Goal: Task Accomplishment & Management: Complete application form

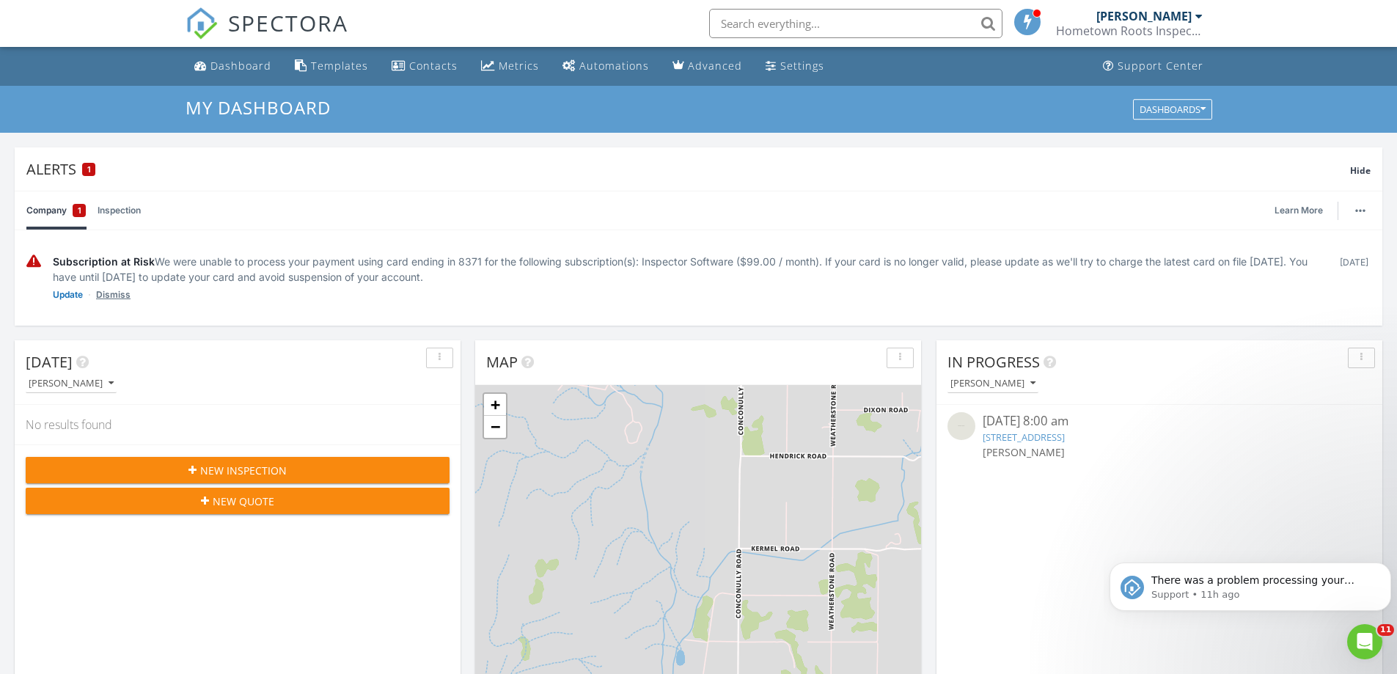
click at [118, 289] on link "Dismiss" at bounding box center [113, 294] width 34 height 15
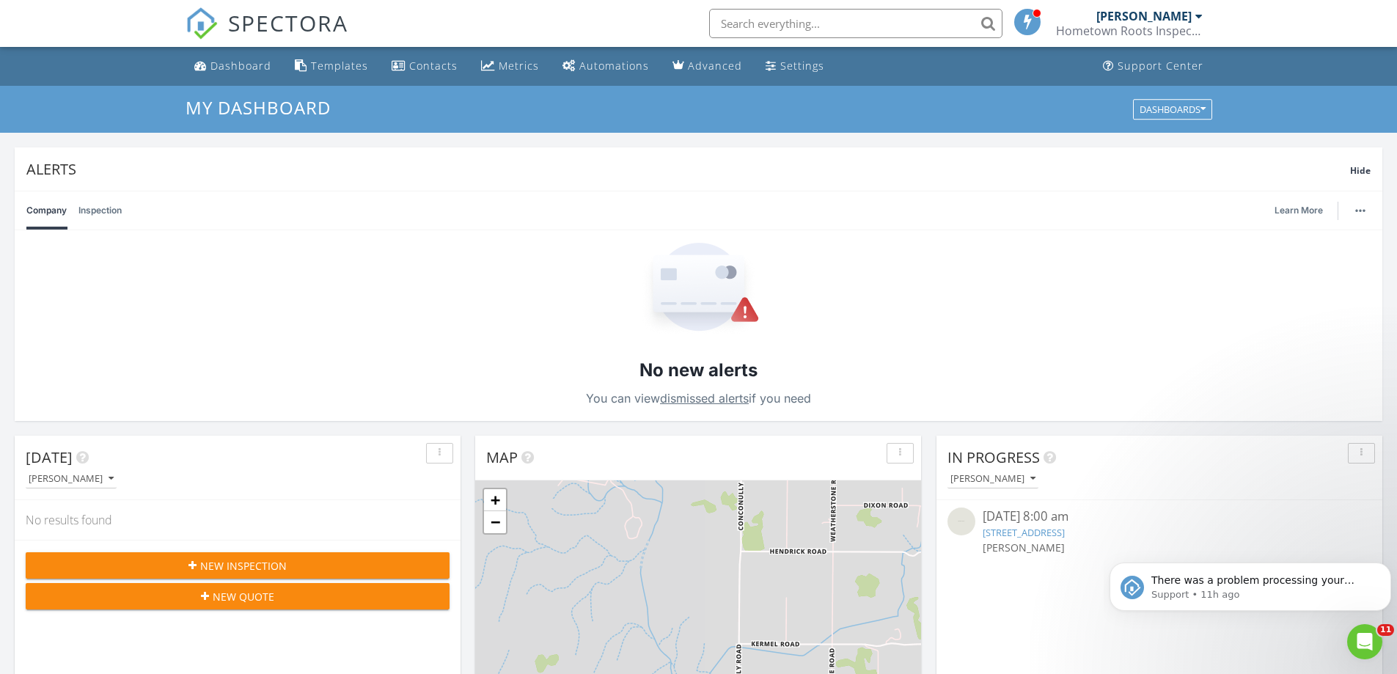
click at [141, 562] on div "New Inspection" at bounding box center [237, 565] width 400 height 15
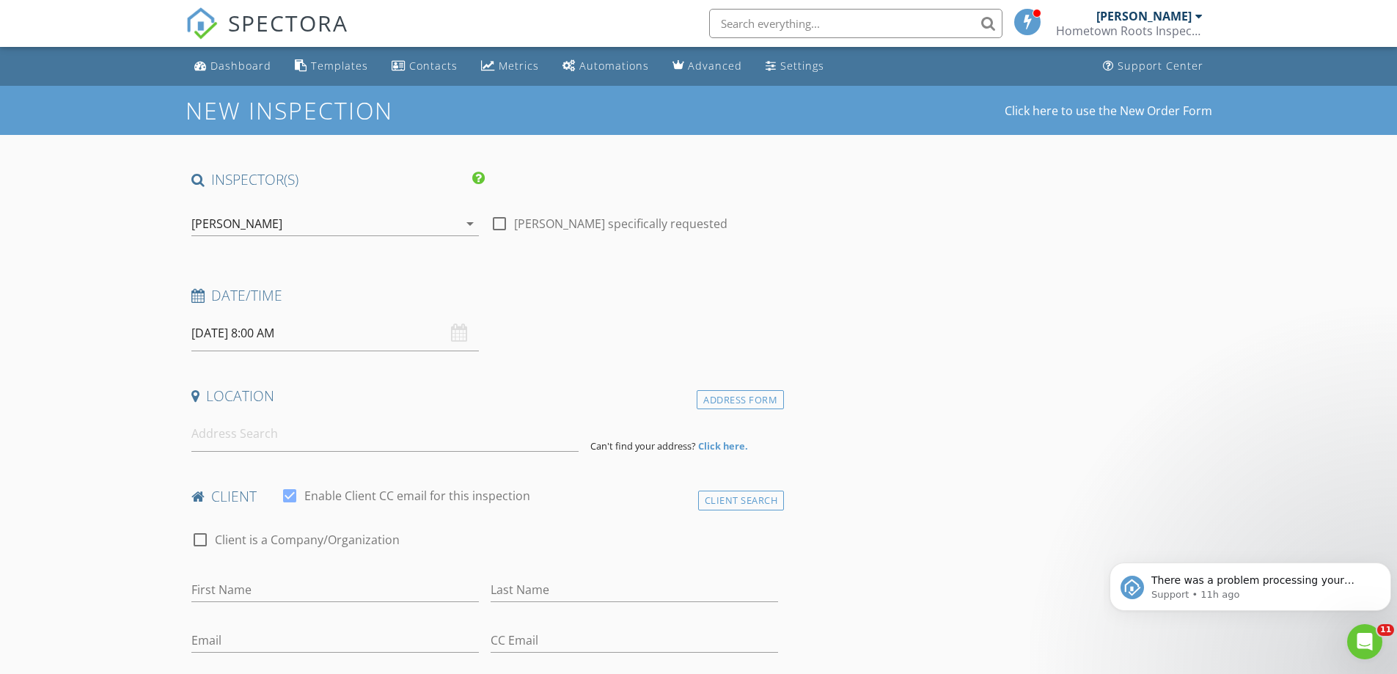
click at [424, 339] on input "08/28/2025 8:00 AM" at bounding box center [334, 333] width 287 height 36
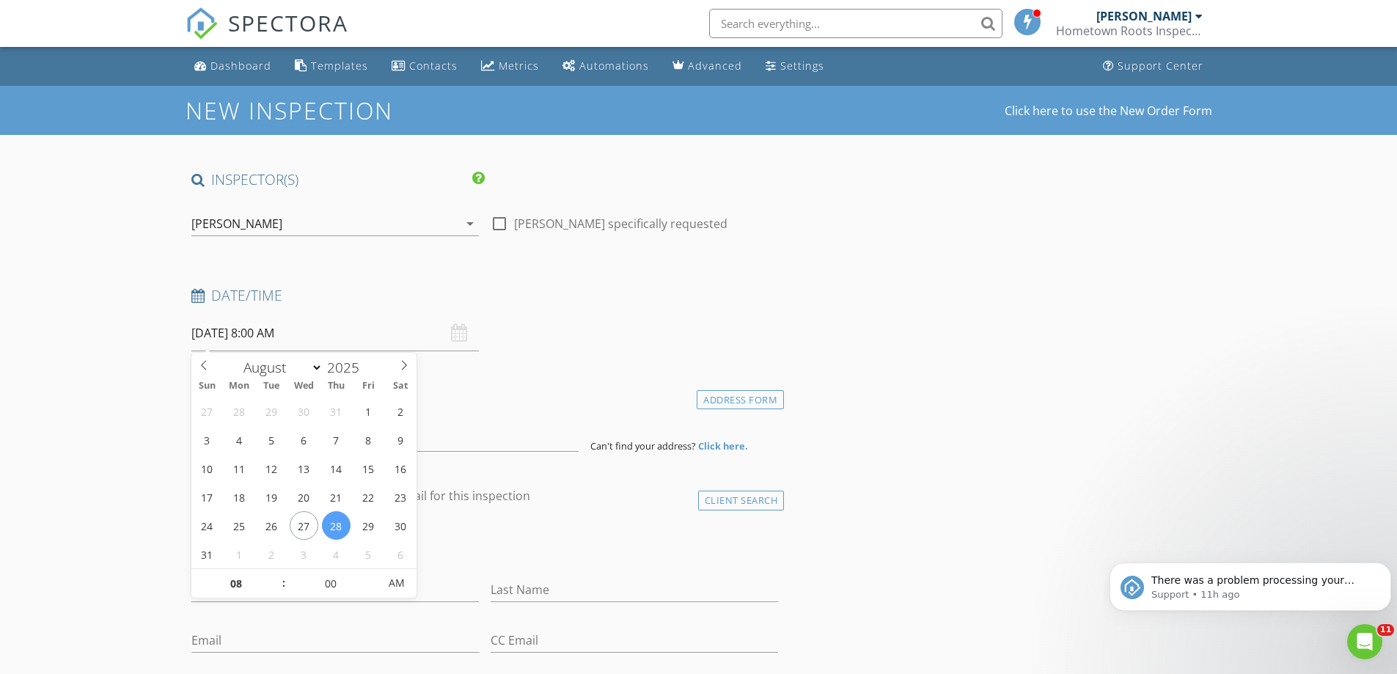
click at [282, 578] on span ":" at bounding box center [284, 582] width 4 height 29
type input "09"
type input "08/28/2025 9:00 AM"
click at [276, 573] on span at bounding box center [276, 576] width 10 height 15
type input "10"
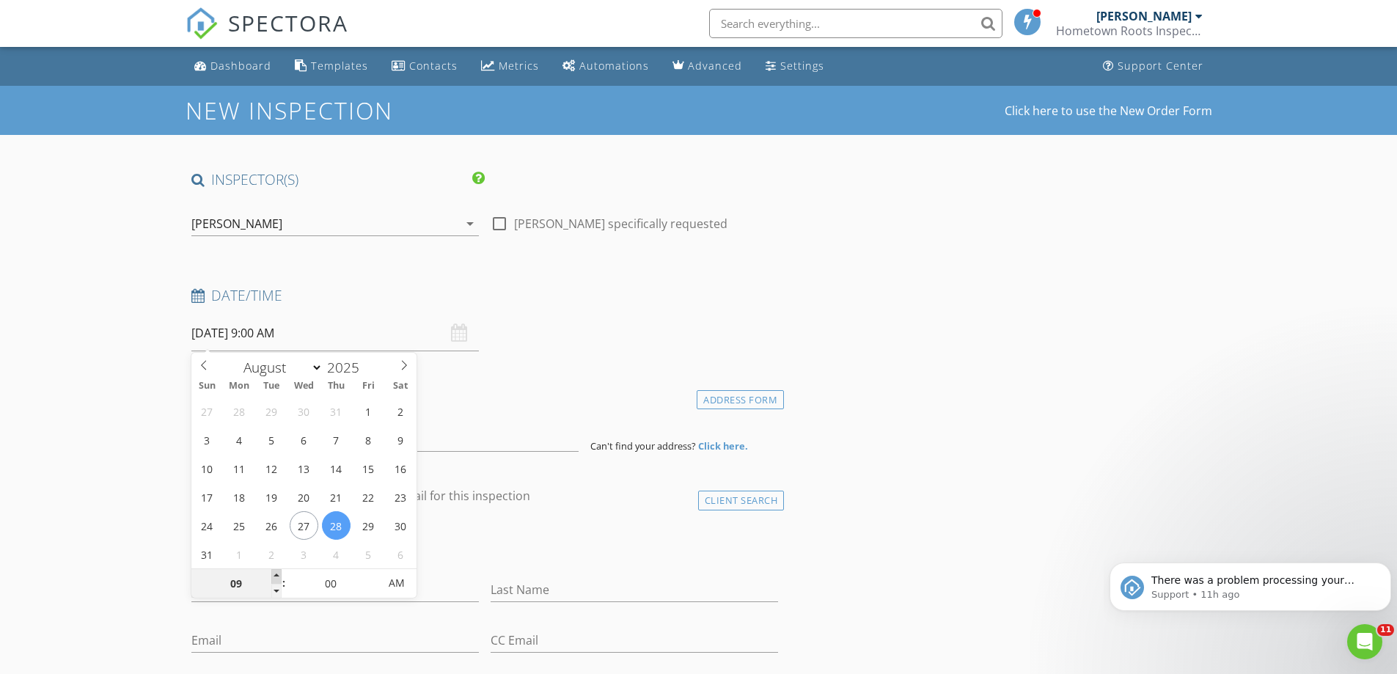
type input "08/28/2025 10:00 AM"
click at [276, 573] on span at bounding box center [276, 576] width 10 height 15
type input "11"
type input "08/28/2025 11:00 AM"
click at [276, 573] on span at bounding box center [276, 576] width 10 height 15
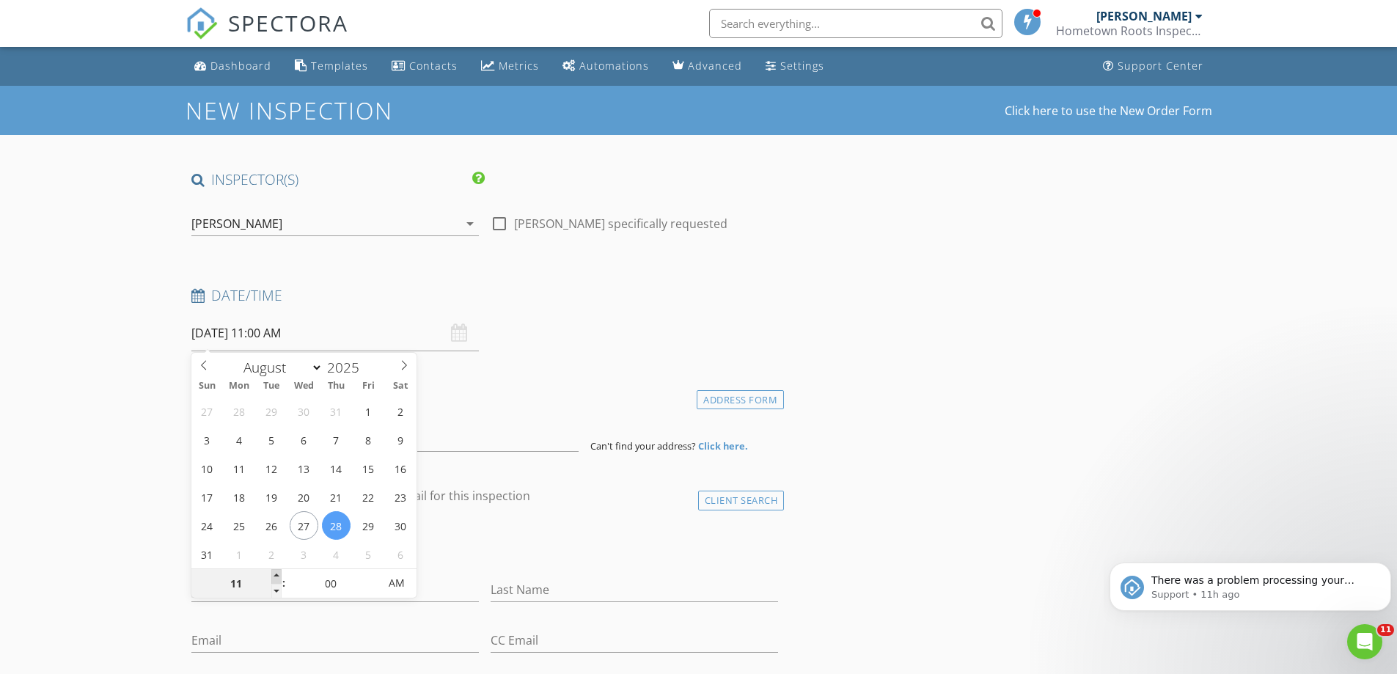
type input "12"
type input "08/28/2025 12:00 PM"
click at [276, 573] on span at bounding box center [276, 576] width 10 height 15
type input "01"
type input "08/28/2025 1:00 PM"
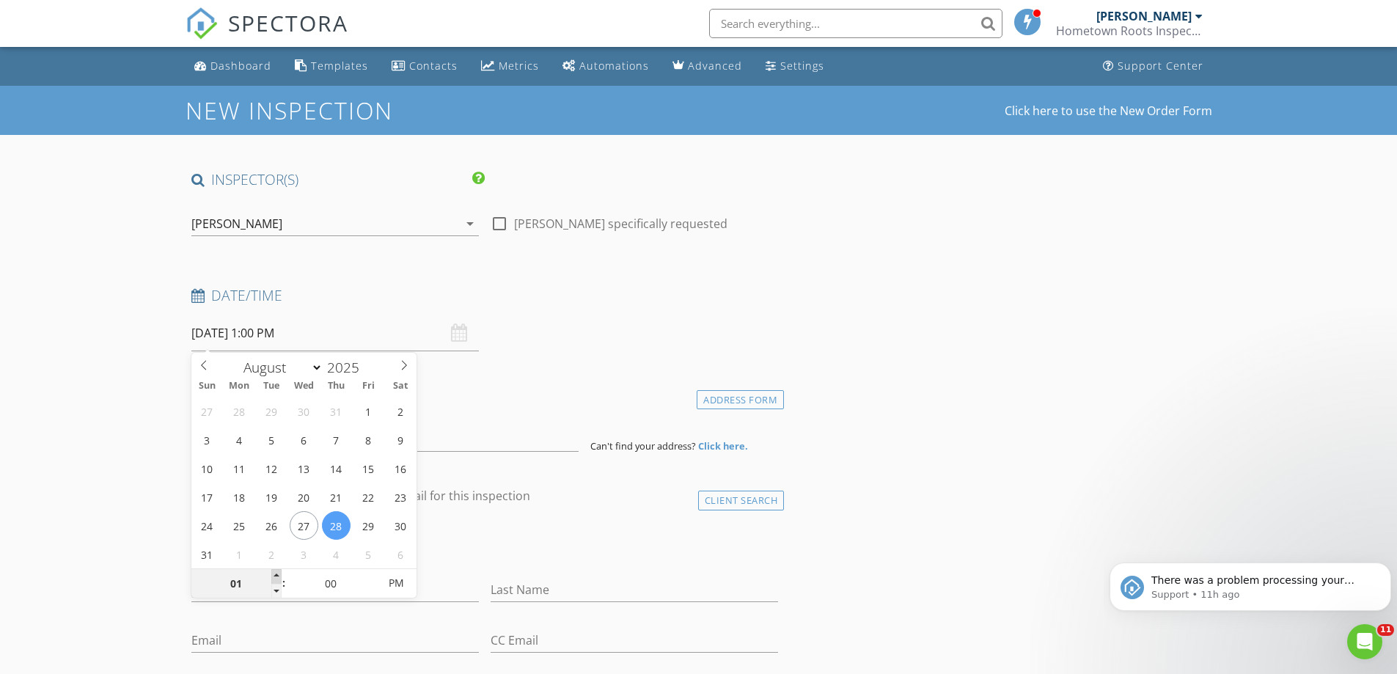
click at [276, 573] on span at bounding box center [276, 576] width 10 height 15
type input "02"
type input "08/28/2025 2:00 PM"
click at [276, 573] on span at bounding box center [276, 576] width 10 height 15
type input "03"
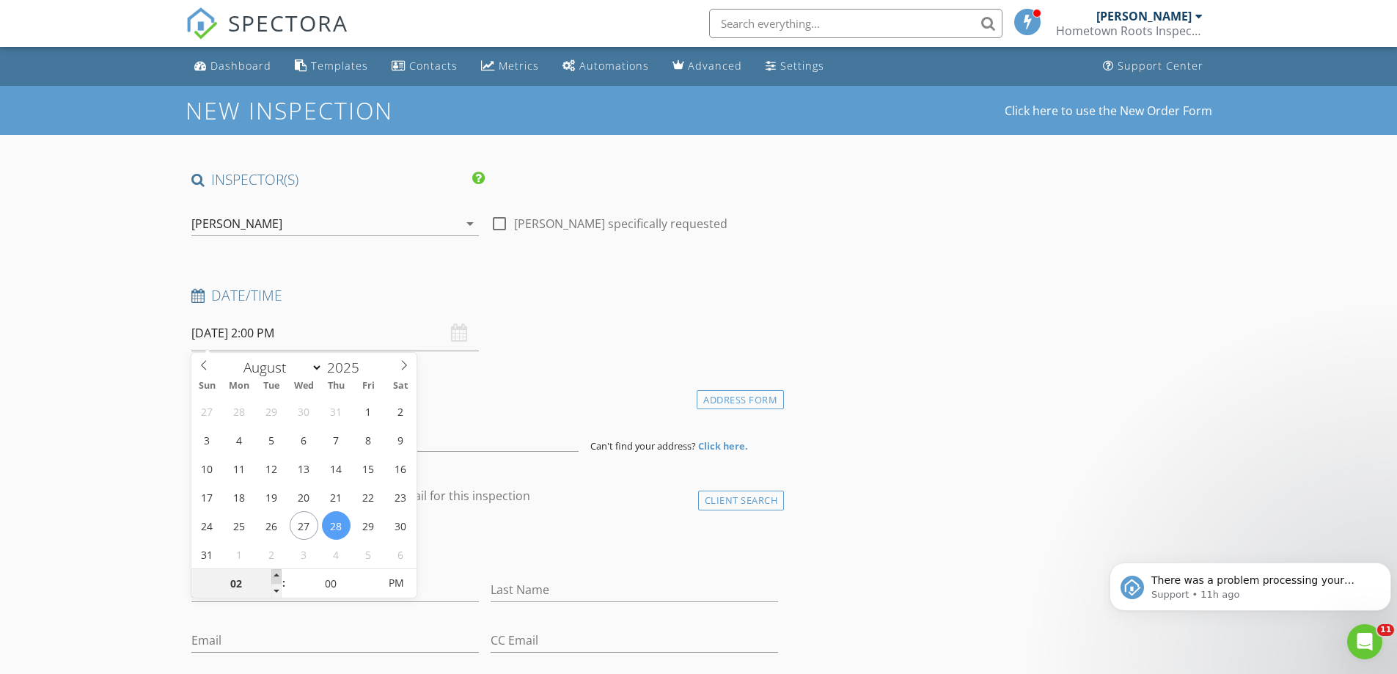
type input "08/28/2025 3:00 PM"
click at [276, 573] on span at bounding box center [276, 576] width 10 height 15
type input "04"
type input "08/28/2025 4:00 PM"
click at [276, 573] on span at bounding box center [276, 576] width 10 height 15
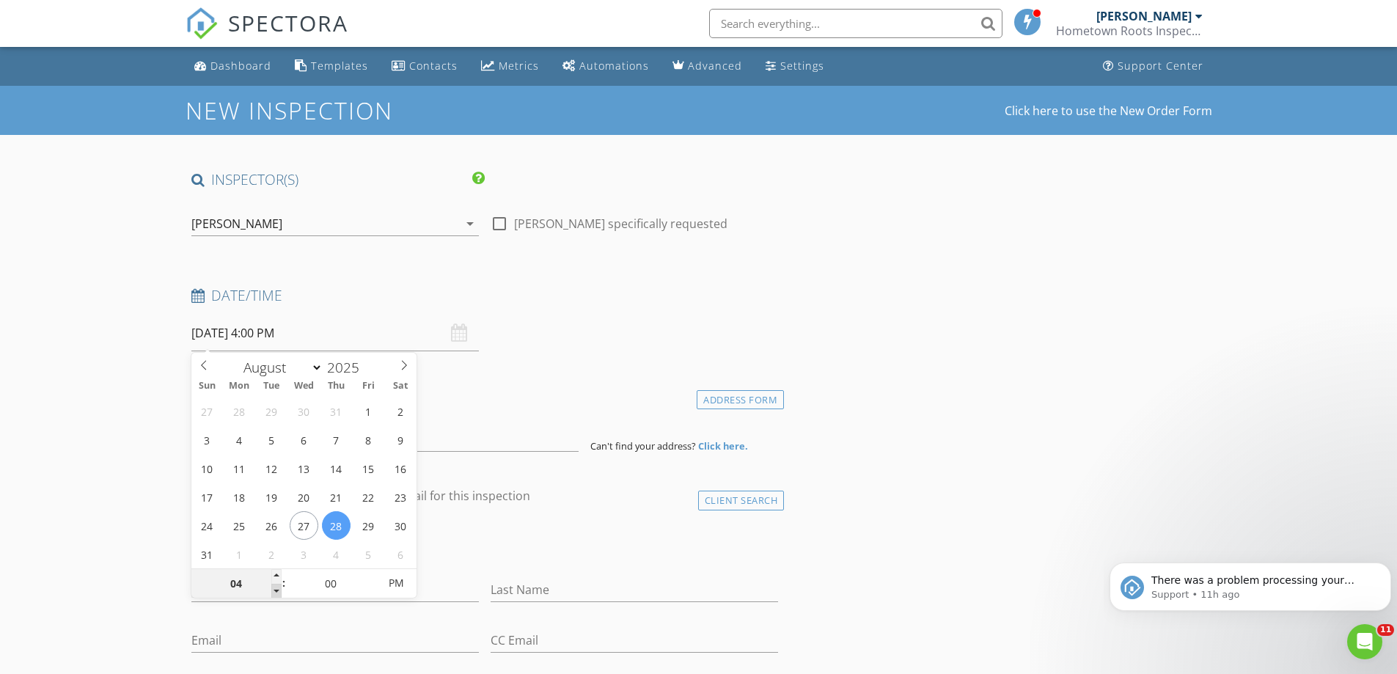
type input "03"
type input "08/28/2025 3:00 PM"
click at [278, 591] on span at bounding box center [276, 591] width 10 height 15
type input "02"
type input "08/28/2025 2:00 PM"
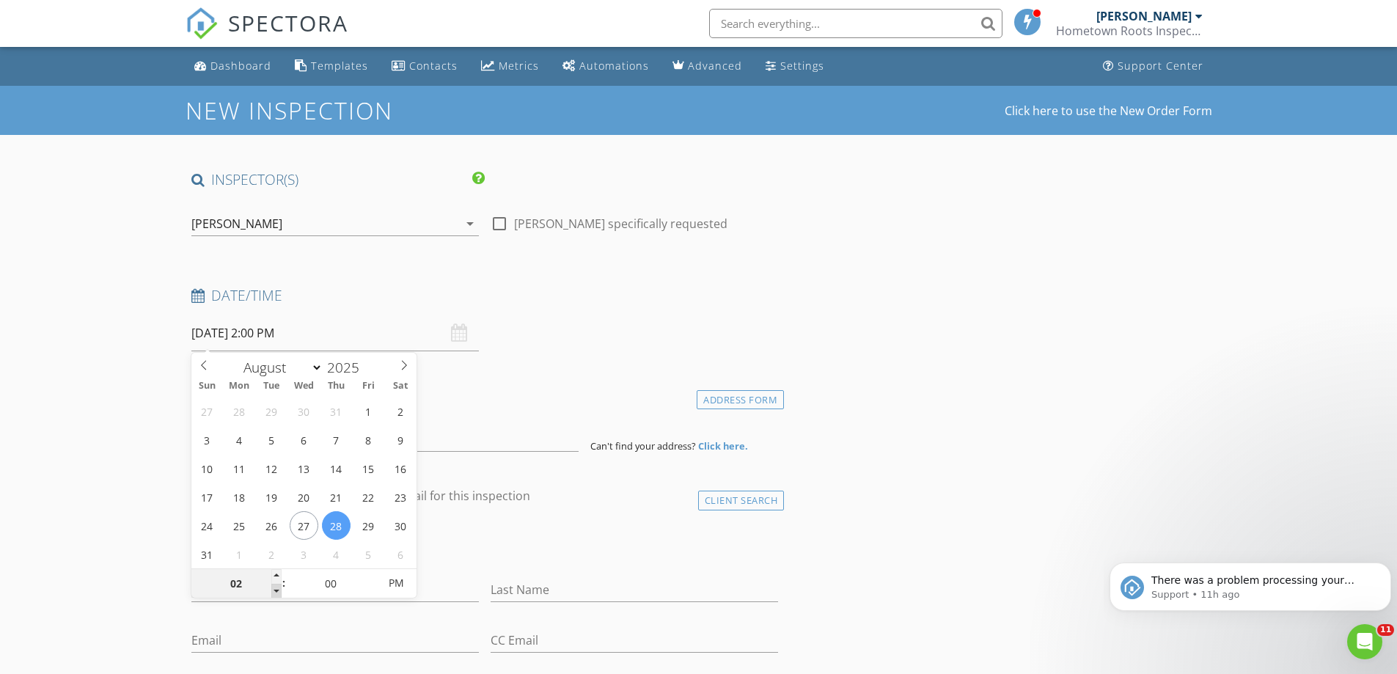
click at [278, 591] on span at bounding box center [276, 591] width 10 height 15
type input "01"
type input "08/28/2025 1:00 PM"
click at [278, 591] on span at bounding box center [276, 591] width 10 height 15
type input "05"
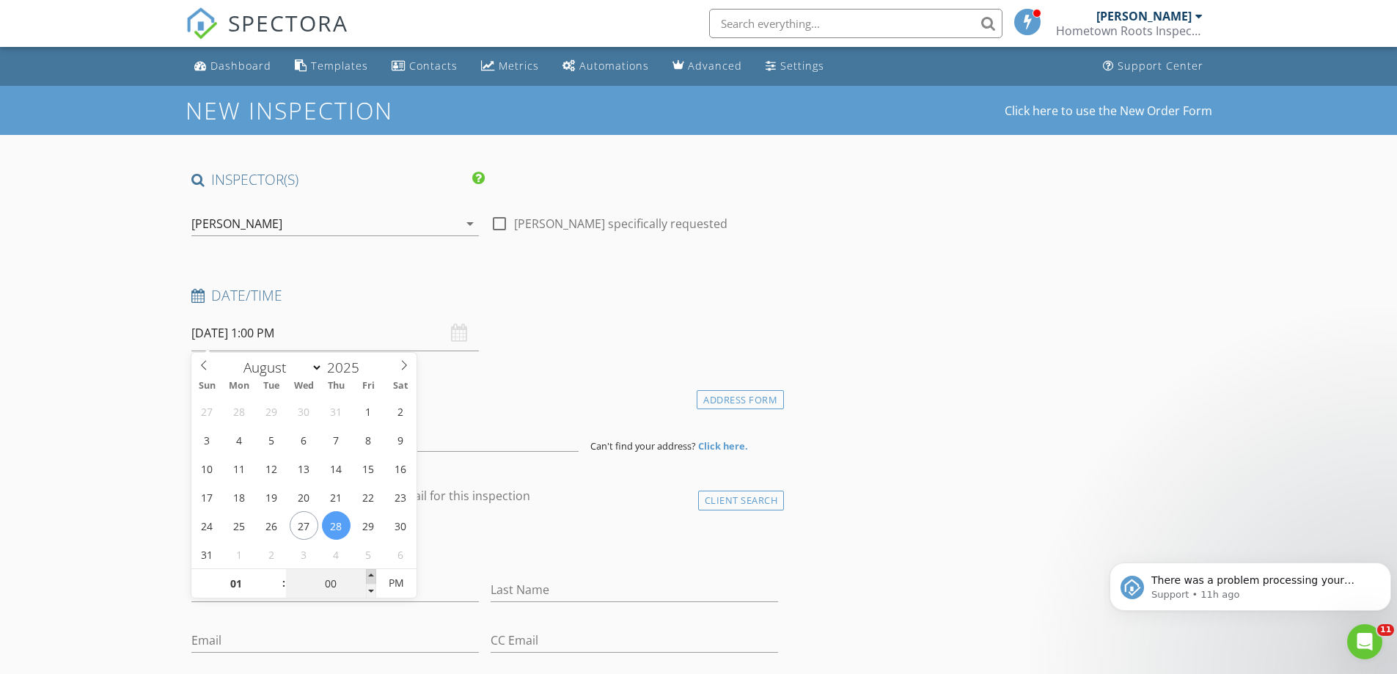
type input "08/28/2025 1:05 PM"
click at [375, 579] on span at bounding box center [371, 576] width 10 height 15
type input "10"
type input "08/28/2025 1:10 PM"
click at [373, 578] on span at bounding box center [371, 576] width 10 height 15
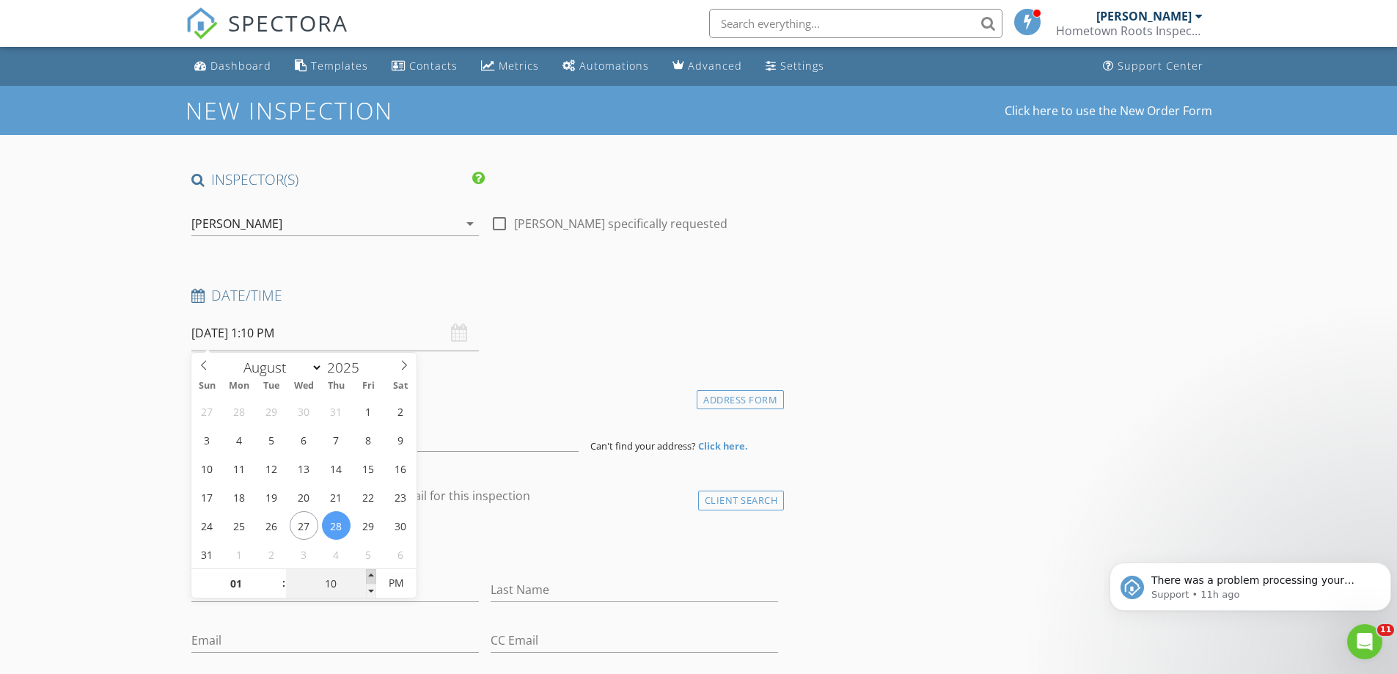
type input "15"
type input "08/28/2025 1:15 PM"
click at [373, 578] on span at bounding box center [371, 576] width 10 height 15
type input "20"
type input "08/28/2025 1:20 PM"
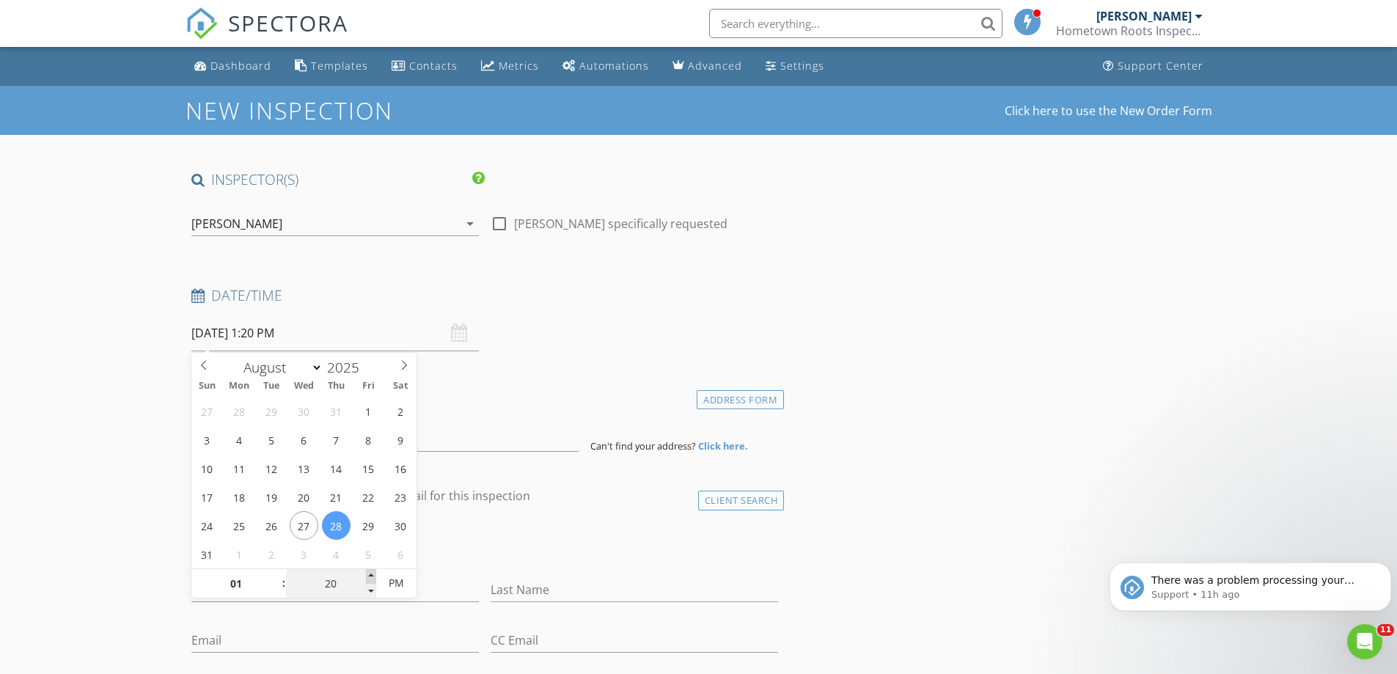
click at [373, 578] on span at bounding box center [371, 576] width 10 height 15
type input "25"
type input "08/28/2025 1:25 PM"
click at [373, 578] on span at bounding box center [371, 576] width 10 height 15
type input "30"
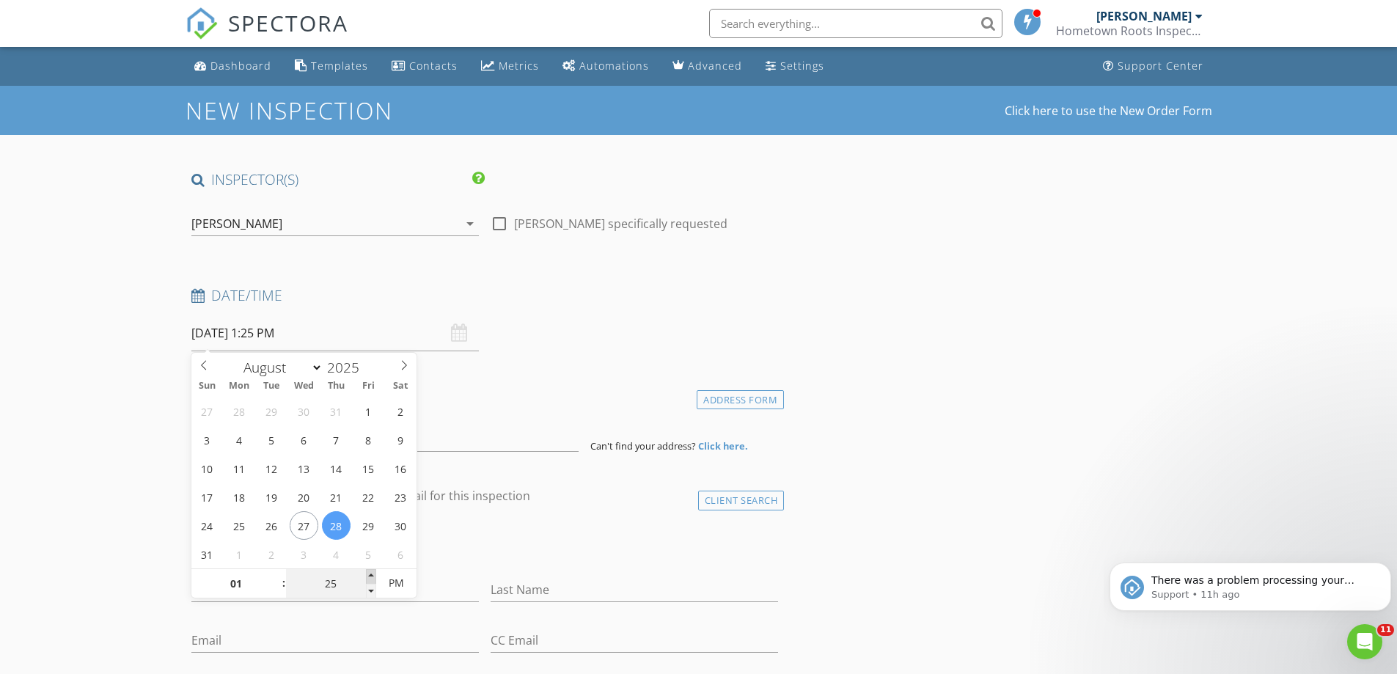
type input "08/28/2025 1:30 PM"
click at [373, 578] on span at bounding box center [371, 576] width 10 height 15
type input "35"
type input "08/28/2025 1:35 PM"
click at [373, 578] on span at bounding box center [371, 576] width 10 height 15
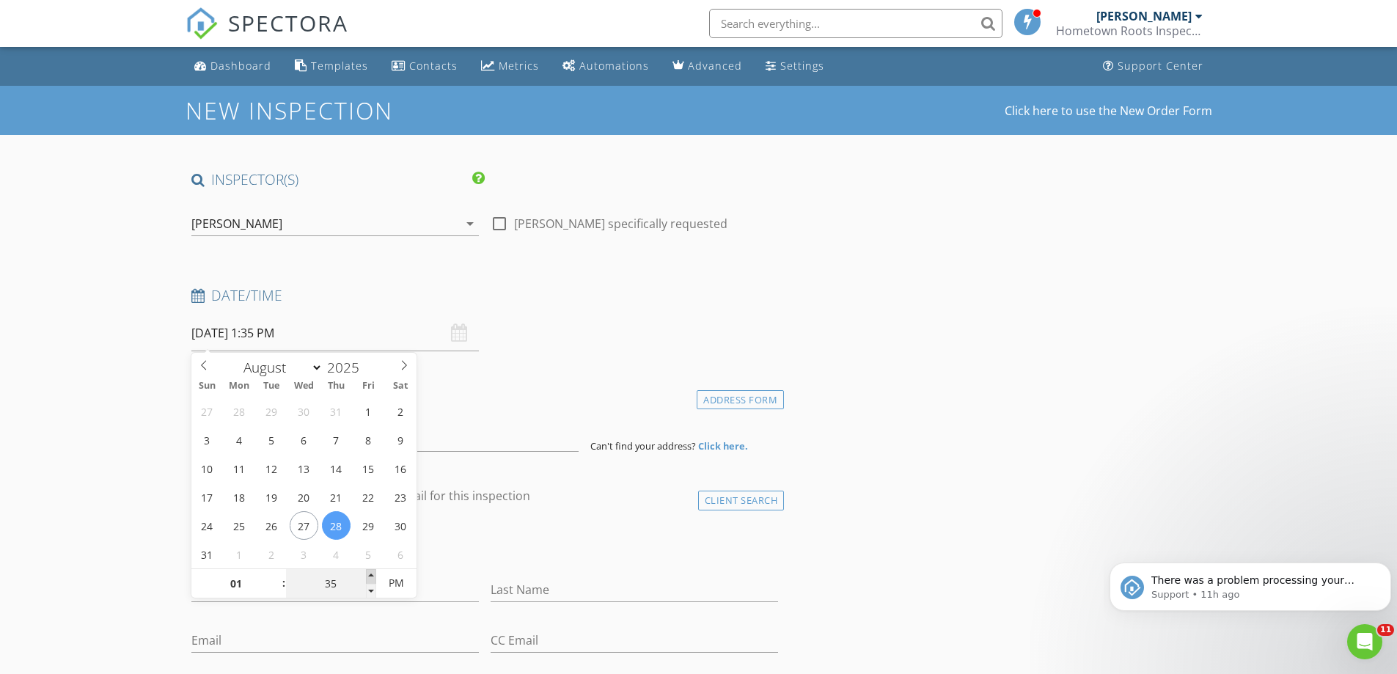
type input "40"
type input "08/28/2025 1:40 PM"
click at [373, 578] on span at bounding box center [371, 576] width 10 height 15
type input "45"
type input "[DATE] 1:45 PM"
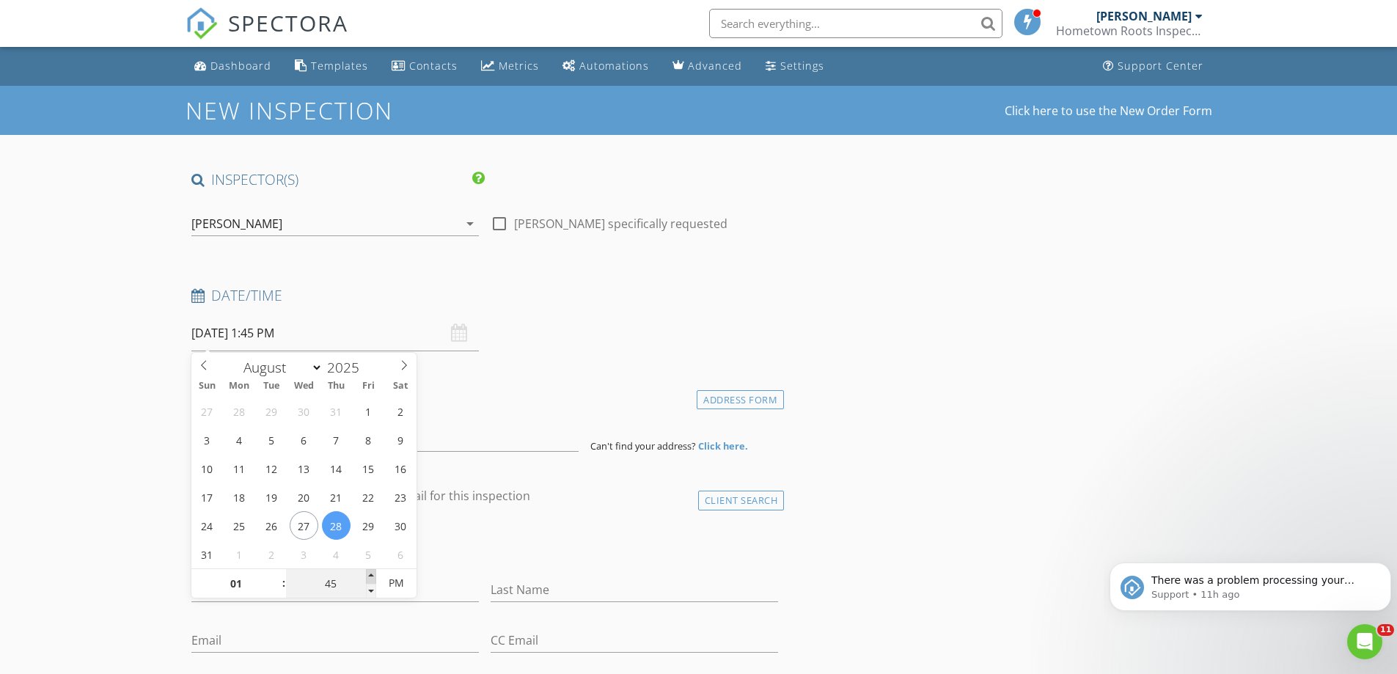
click at [373, 578] on span at bounding box center [371, 576] width 10 height 15
click at [515, 540] on div "check_box_outline_blank Client is a Company/Organization" at bounding box center [484, 547] width 587 height 38
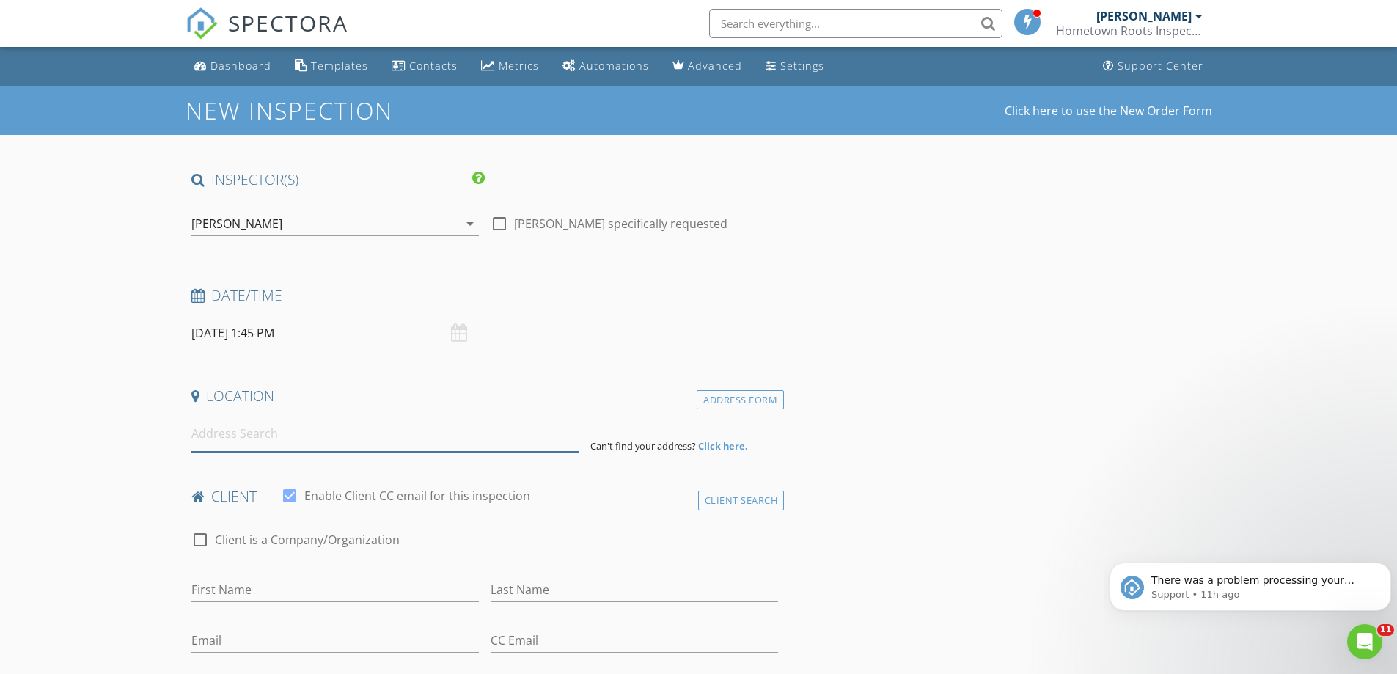
click at [427, 442] on input at bounding box center [384, 434] width 387 height 36
click at [463, 439] on input at bounding box center [384, 434] width 387 height 36
click at [528, 426] on input at bounding box center [384, 434] width 387 height 36
click at [477, 436] on input at bounding box center [384, 434] width 387 height 36
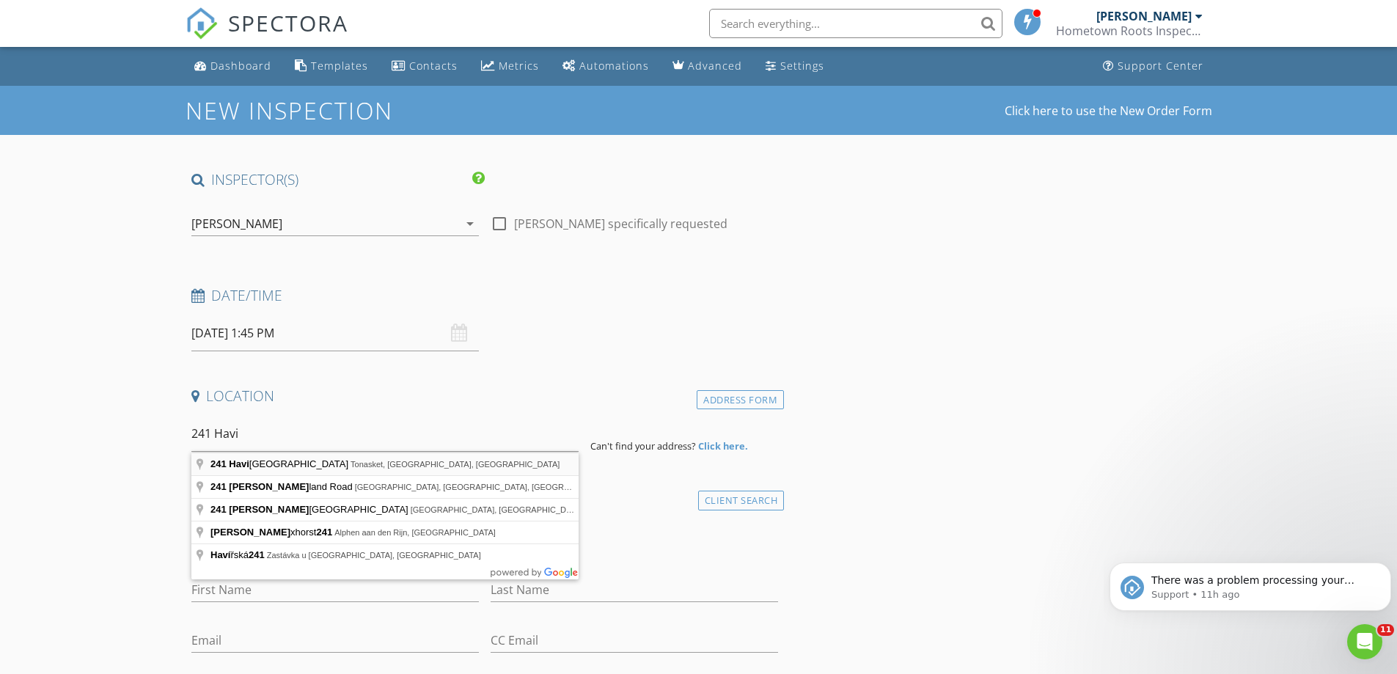
type input "241 Havillah Road, Tonasket, WA, USA"
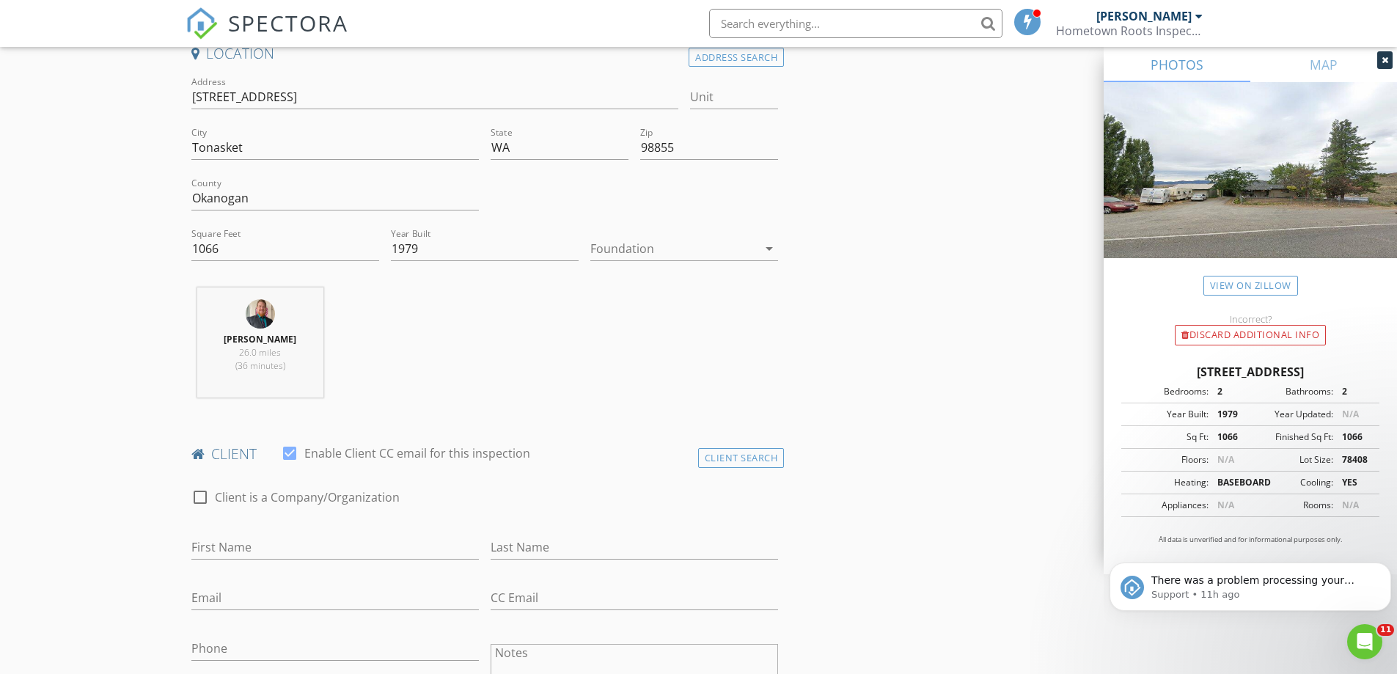
scroll to position [513, 0]
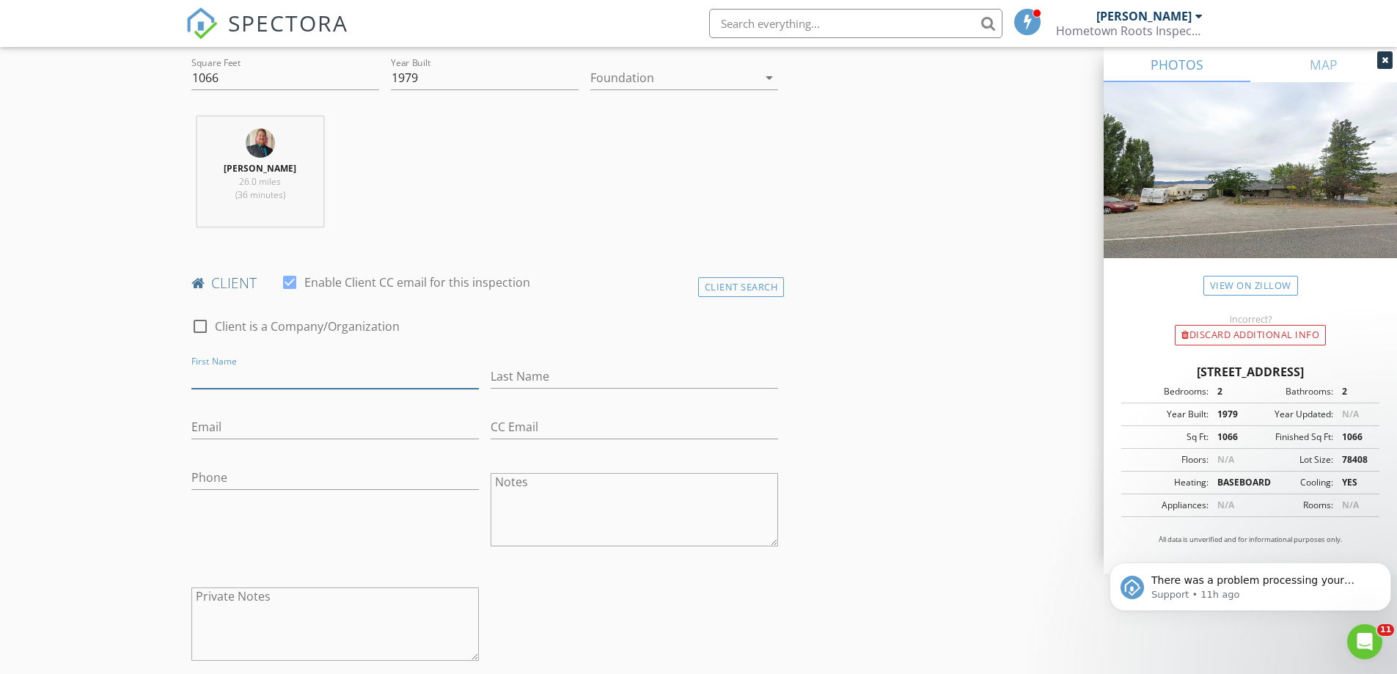
click at [351, 367] on input "First Name" at bounding box center [334, 376] width 287 height 24
type input "RAchel"
type input "WAlker"
type input "chelle_sawyer4eva@yahoo.com"
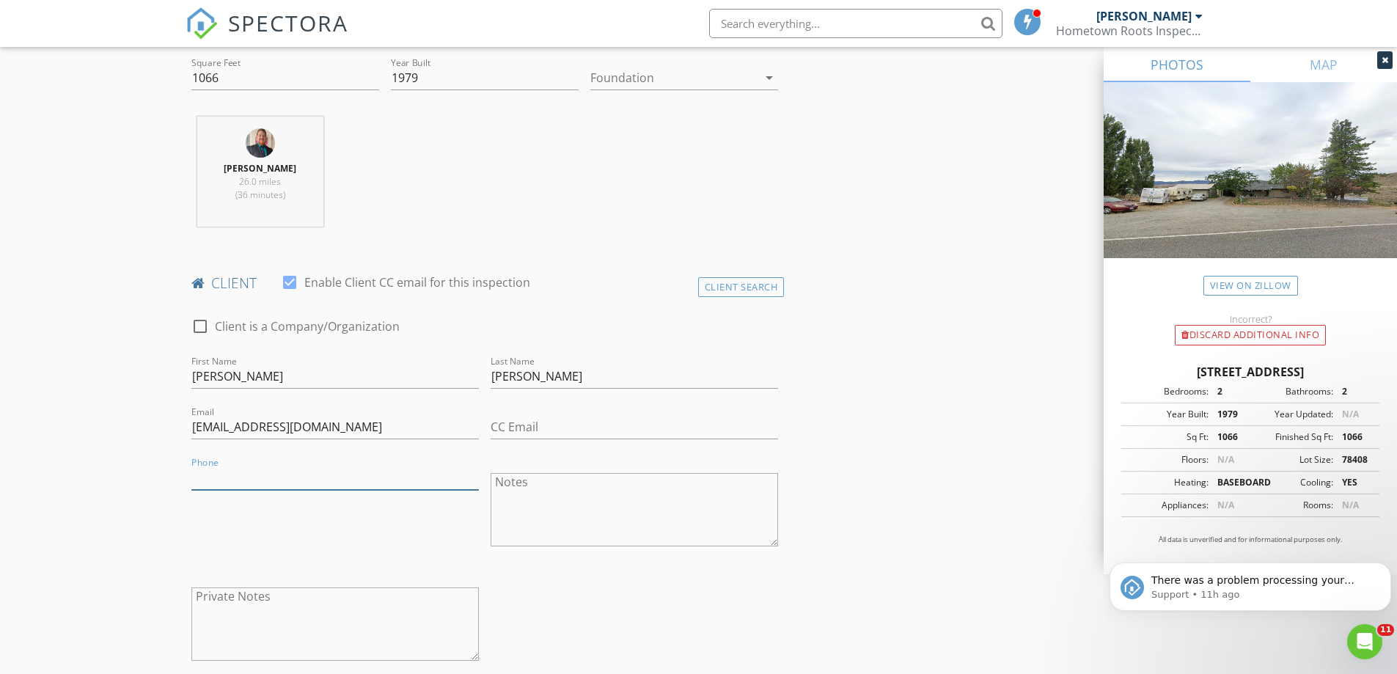
click at [364, 482] on input "Phone" at bounding box center [334, 478] width 287 height 24
click at [215, 524] on div "Phone" at bounding box center [334, 511] width 299 height 114
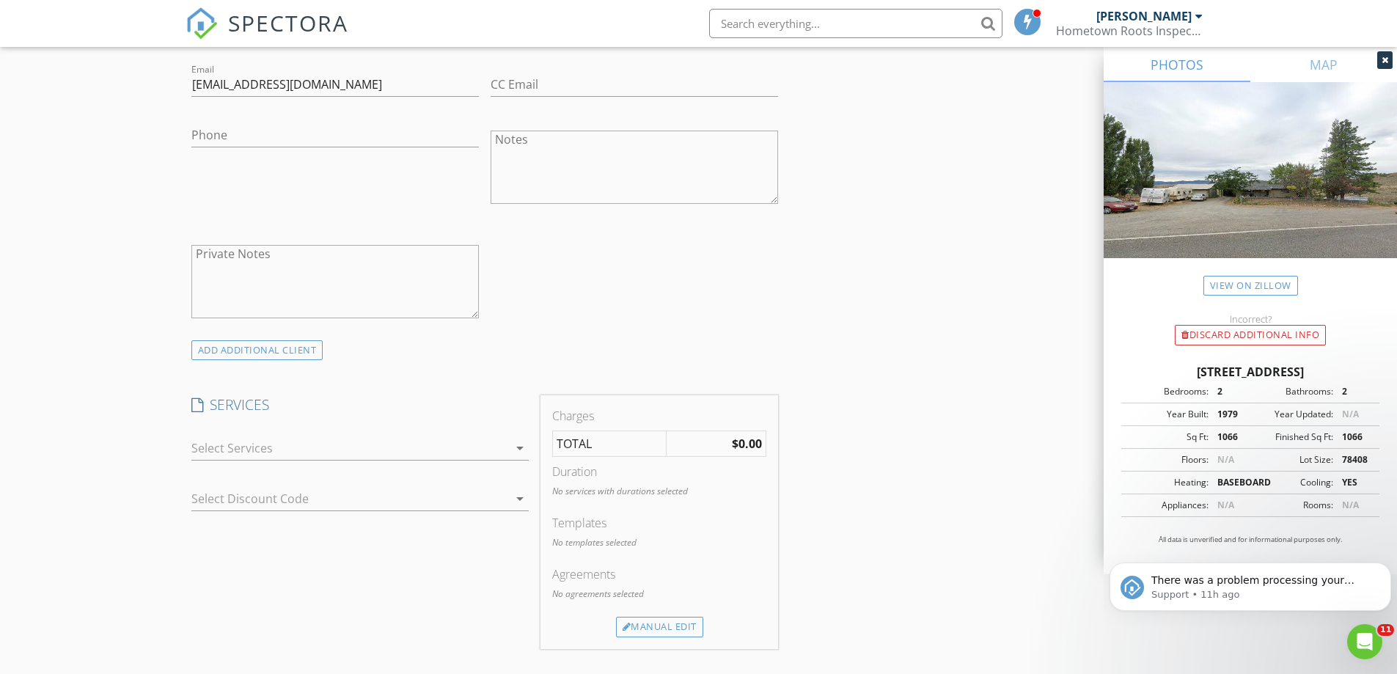
click at [413, 455] on div at bounding box center [349, 447] width 317 height 23
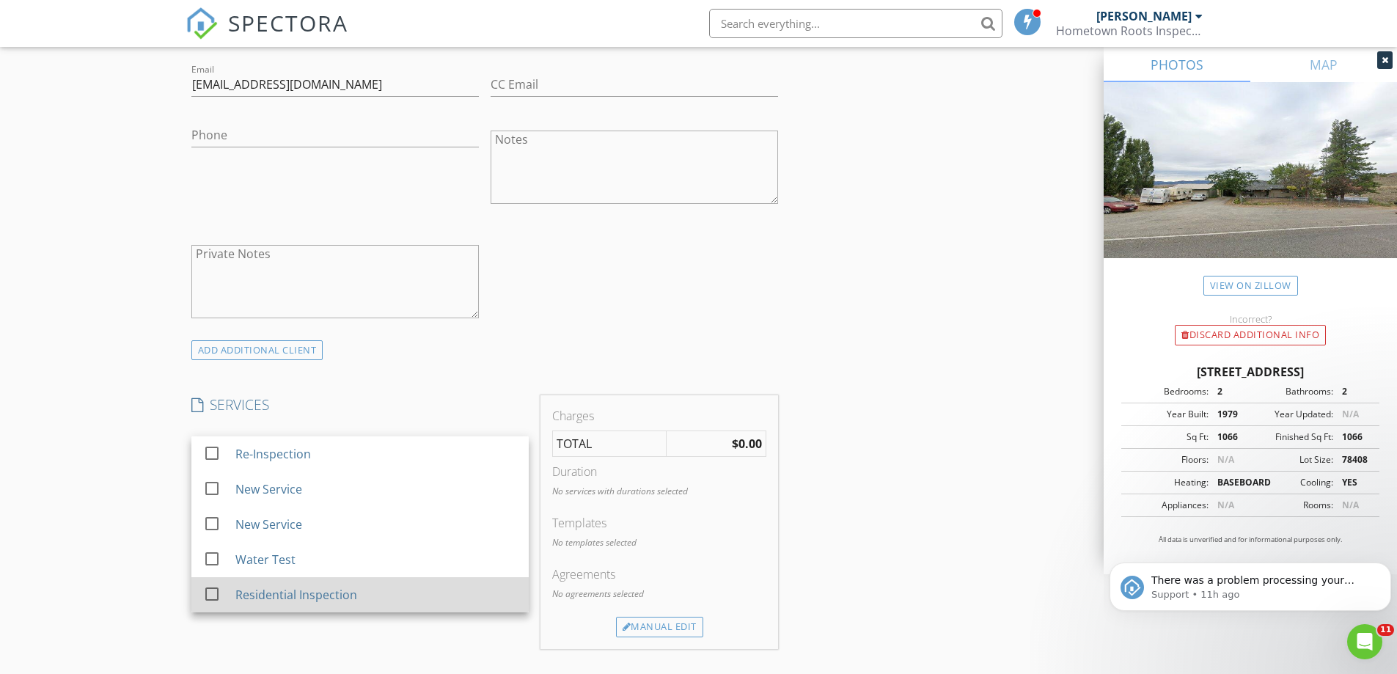
click at [340, 593] on div "Residential Inspection" at bounding box center [296, 595] width 122 height 18
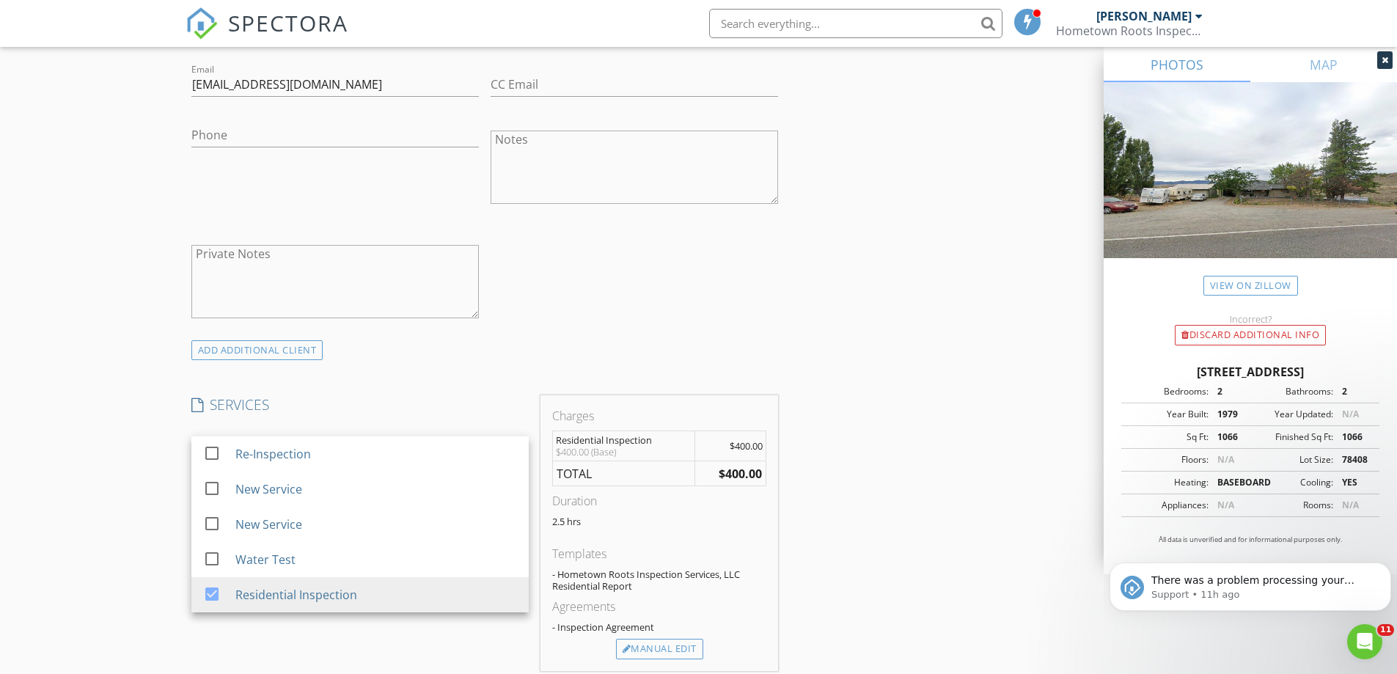
click at [853, 479] on div "INSPECTOR(S) check_box Duane Baker PRIMARY Duane Baker arrow_drop_down check_bo…" at bounding box center [698, 528] width 1026 height 2426
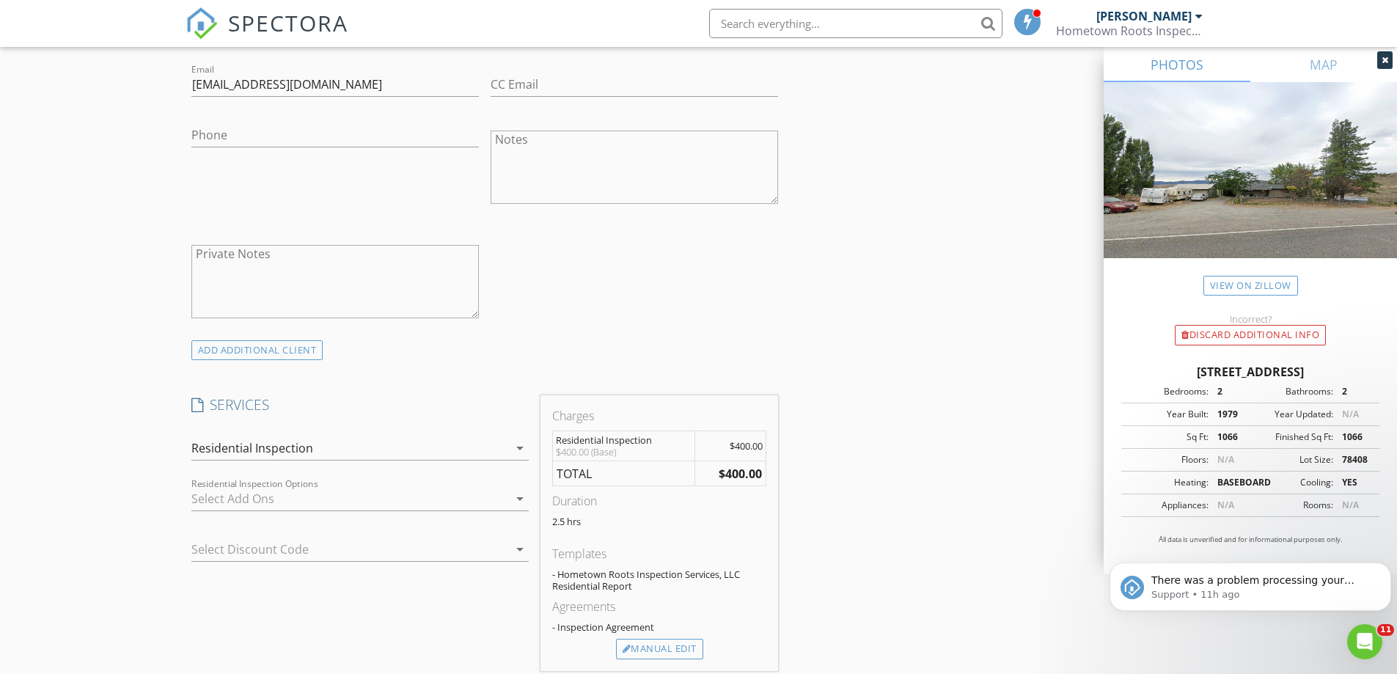
click at [878, 534] on div "INSPECTOR(S) check_box Duane Baker PRIMARY Duane Baker arrow_drop_down check_bo…" at bounding box center [698, 528] width 1026 height 2426
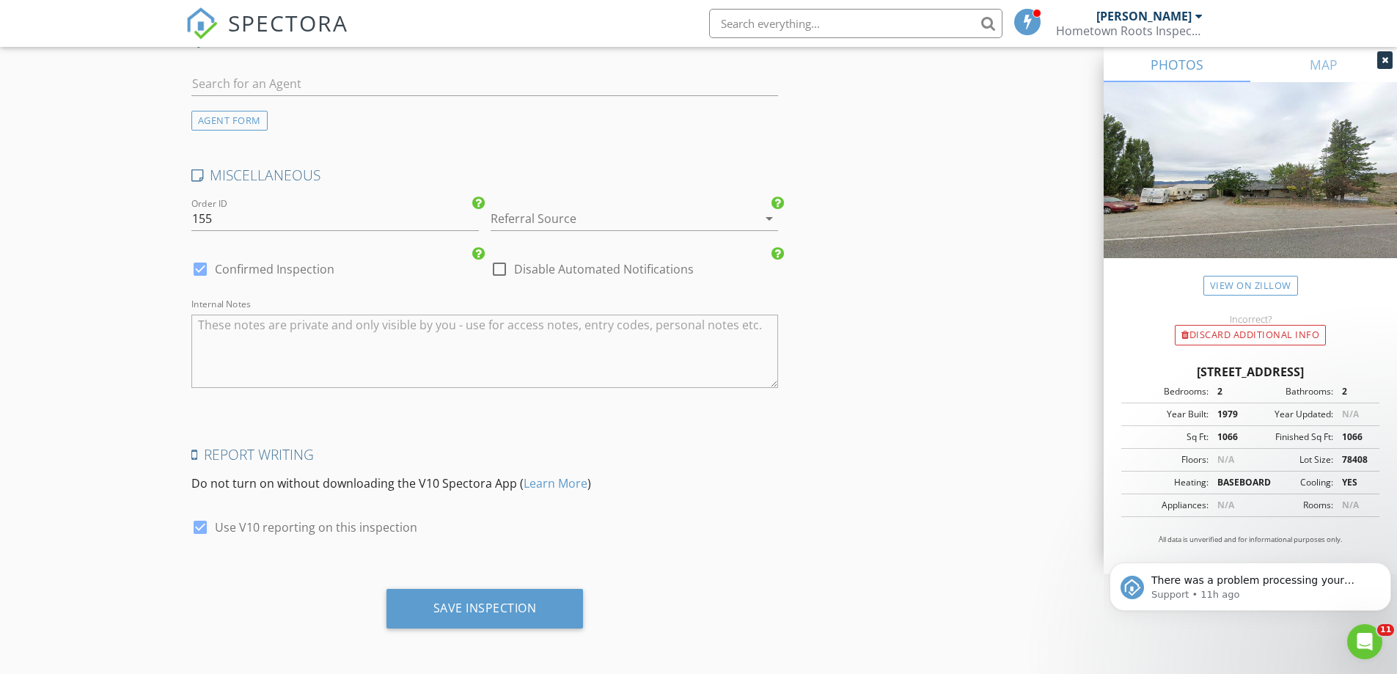
scroll to position [1957, 0]
click at [502, 606] on div "Save Inspection" at bounding box center [484, 607] width 103 height 15
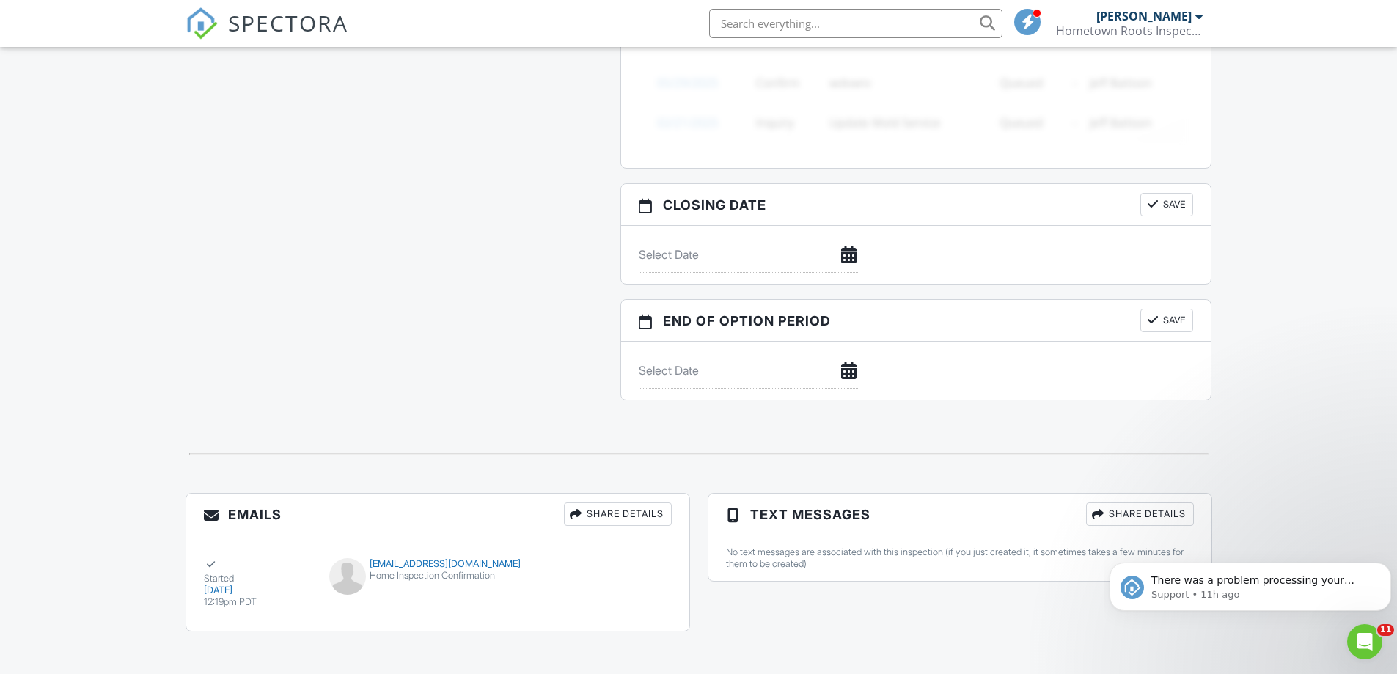
scroll to position [1243, 0]
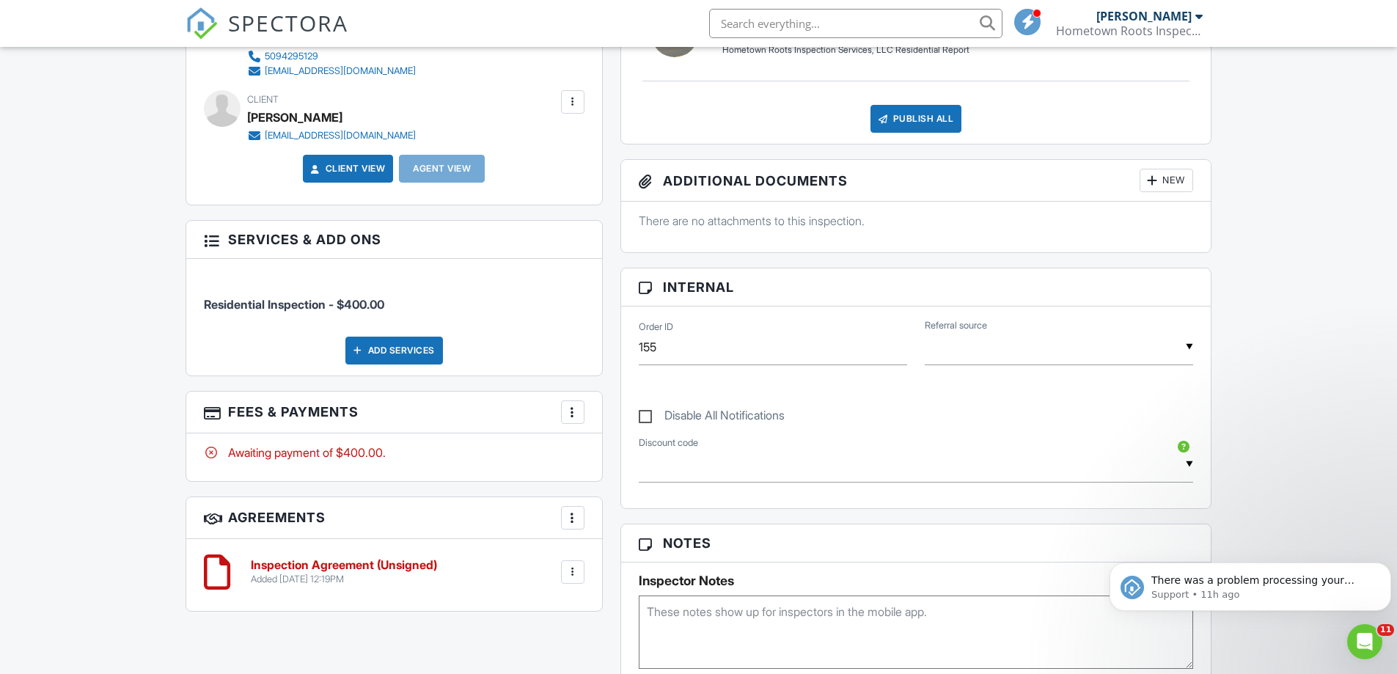
scroll to position [513, 0]
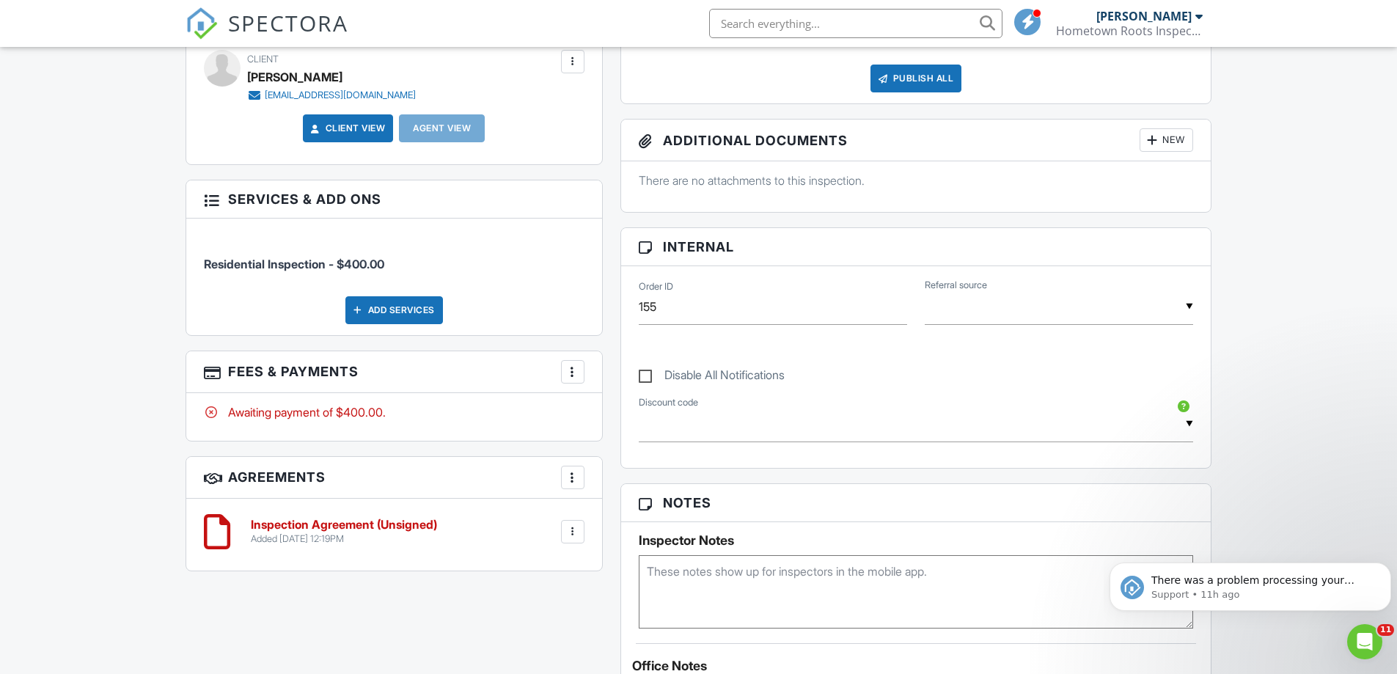
click at [348, 127] on link "Client View" at bounding box center [347, 128] width 78 height 15
click at [611, 467] on div "Reports Locked Attach New Residential Inspection Report-2024/2025 Hometown Root…" at bounding box center [915, 525] width 609 height 1218
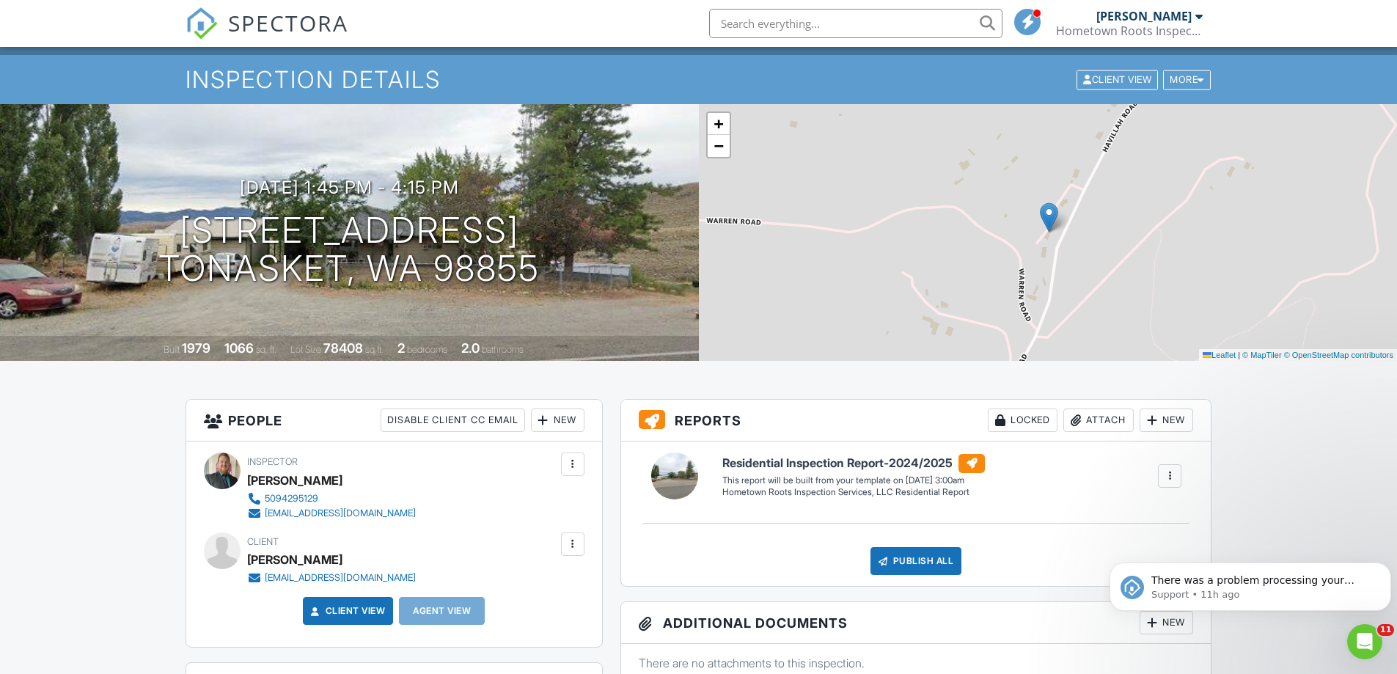
scroll to position [0, 0]
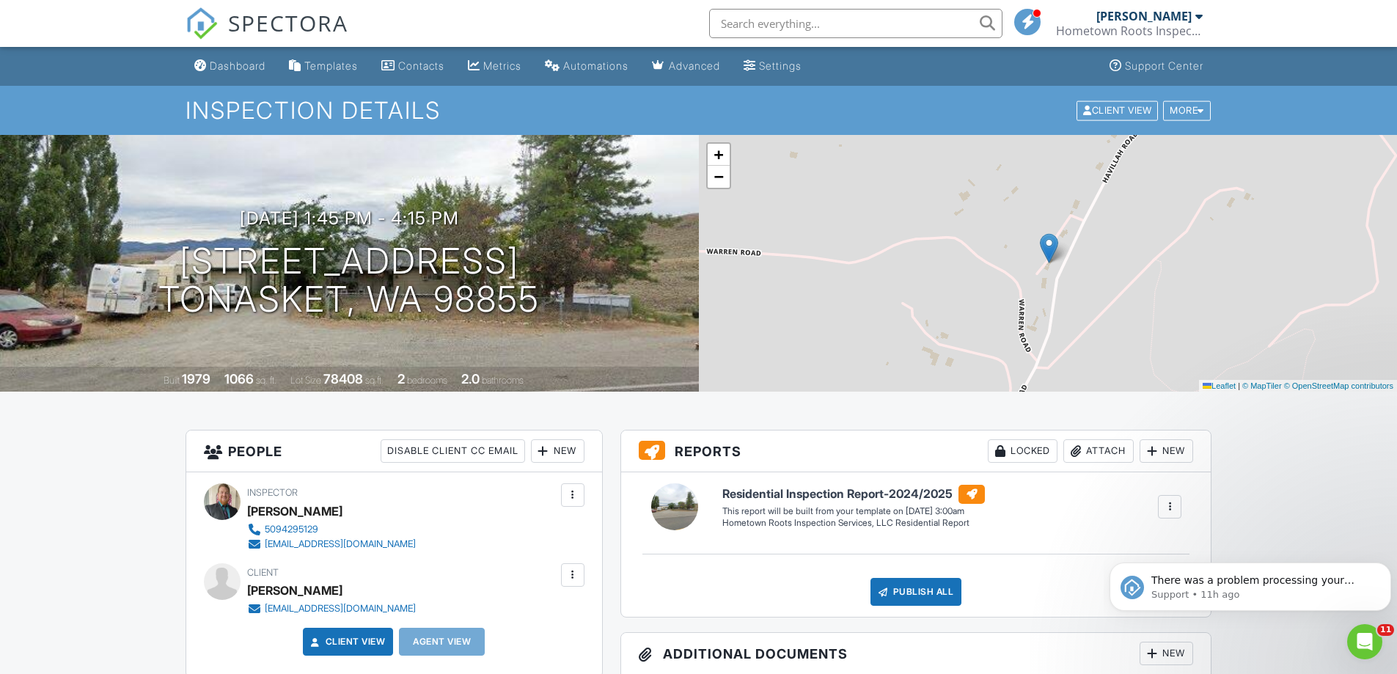
click at [437, 67] on div "Contacts" at bounding box center [421, 65] width 46 height 12
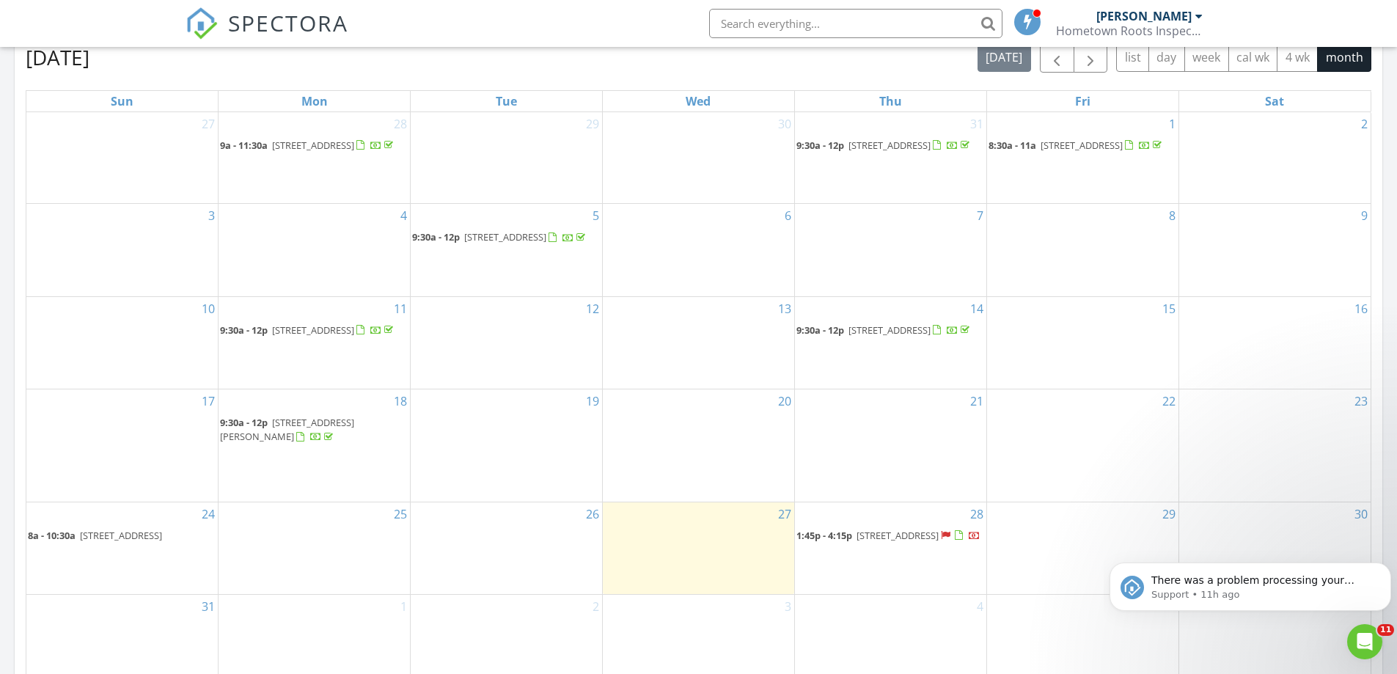
scroll to position [856, 0]
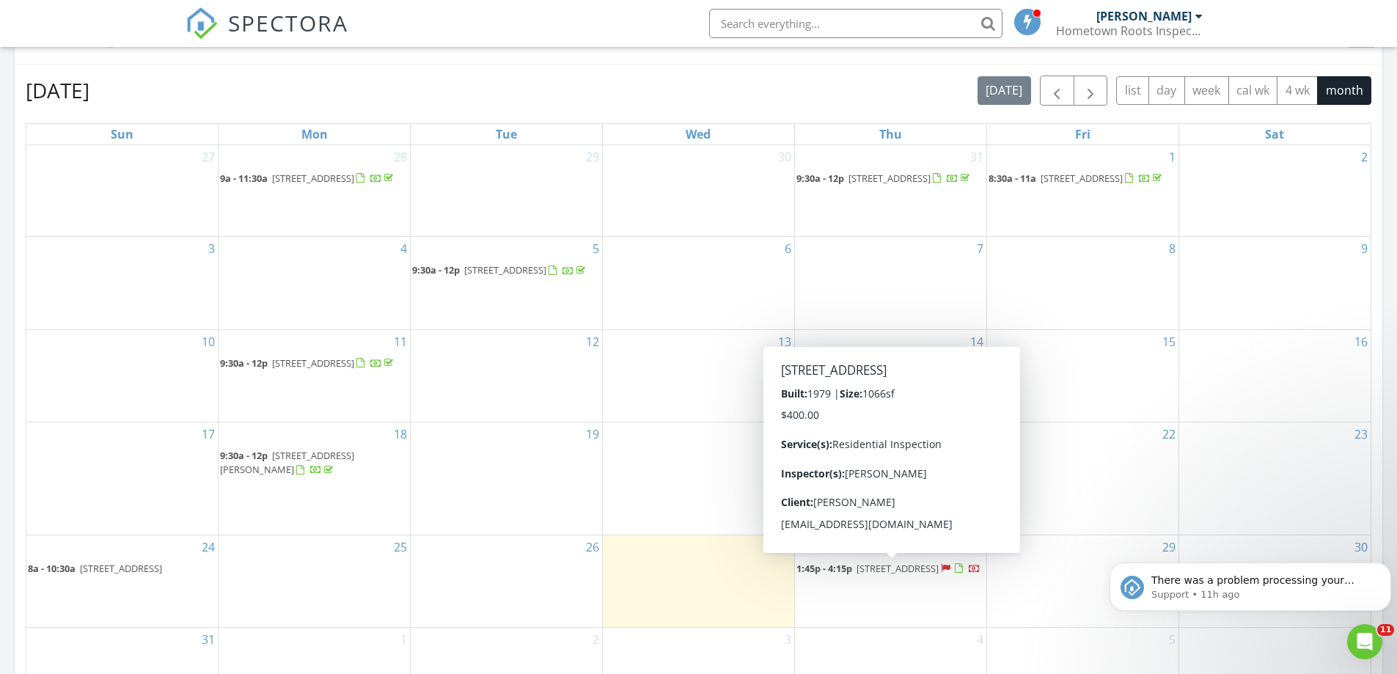
click at [875, 573] on span "[STREET_ADDRESS]" at bounding box center [897, 568] width 82 height 13
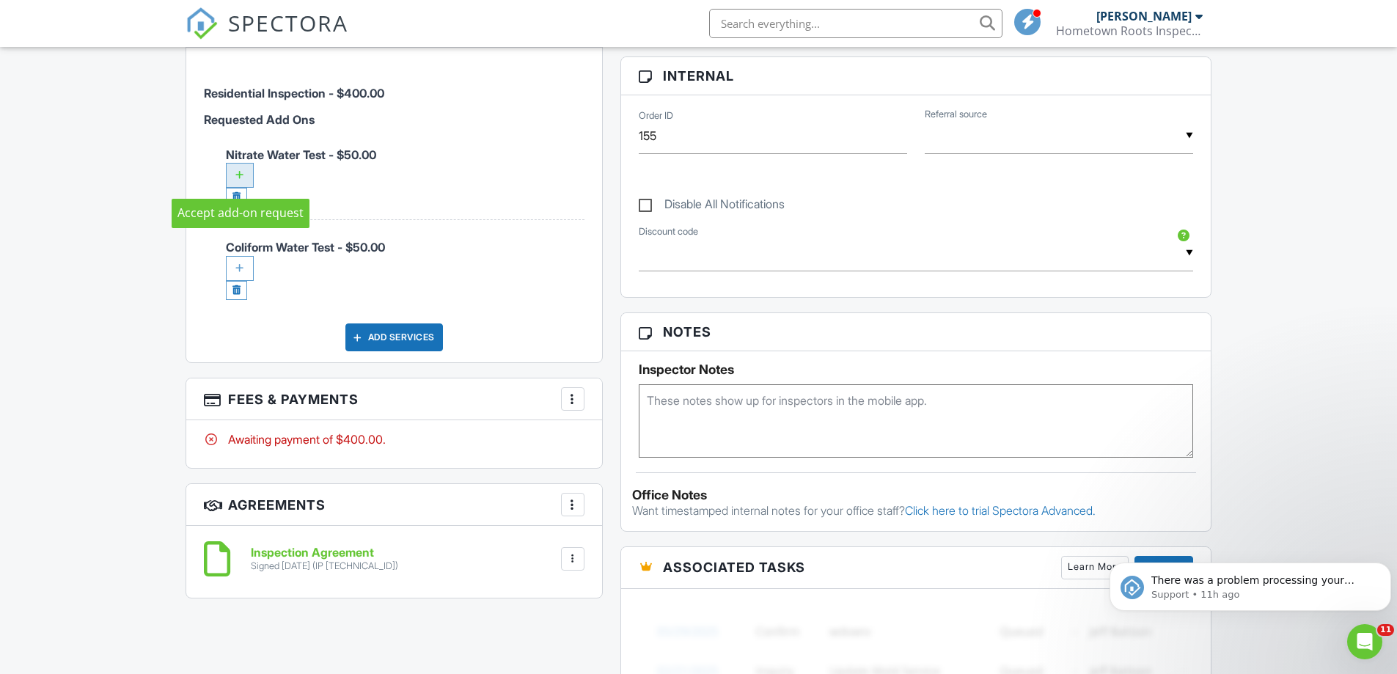
click at [237, 170] on div at bounding box center [240, 175] width 28 height 25
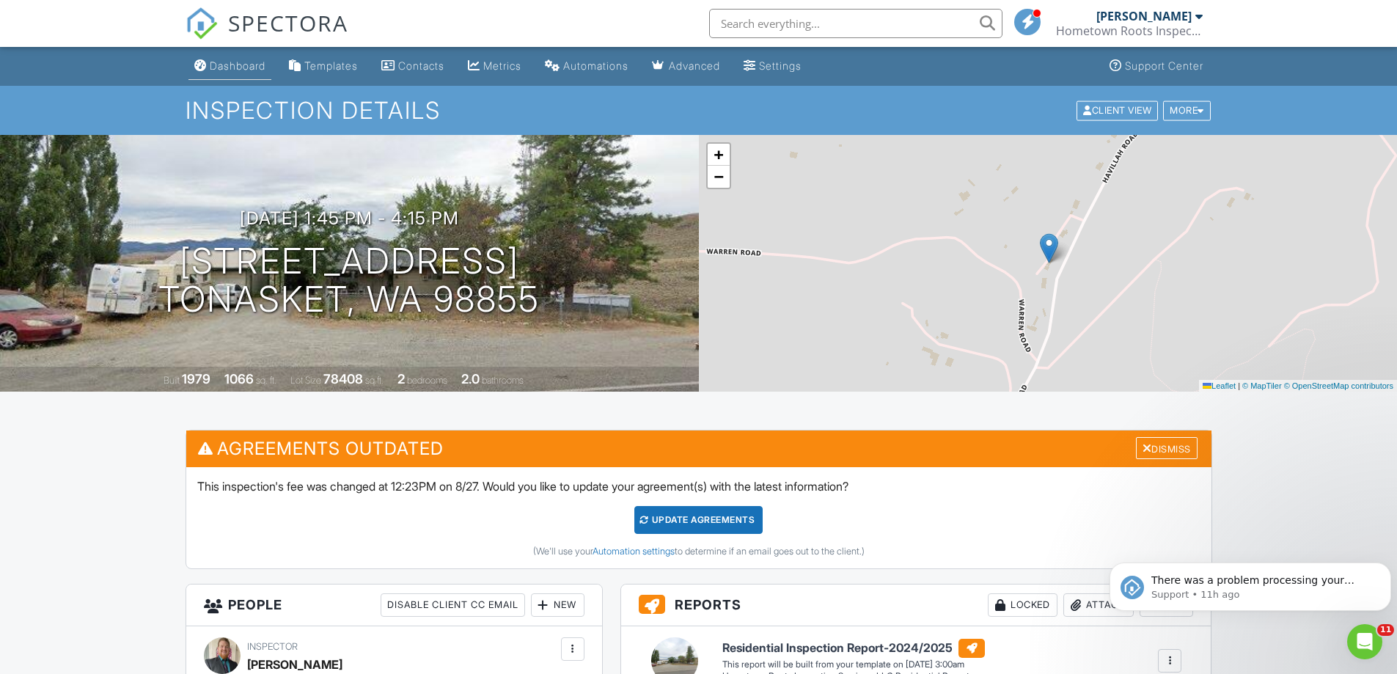
click at [265, 70] on div "Dashboard" at bounding box center [238, 65] width 56 height 12
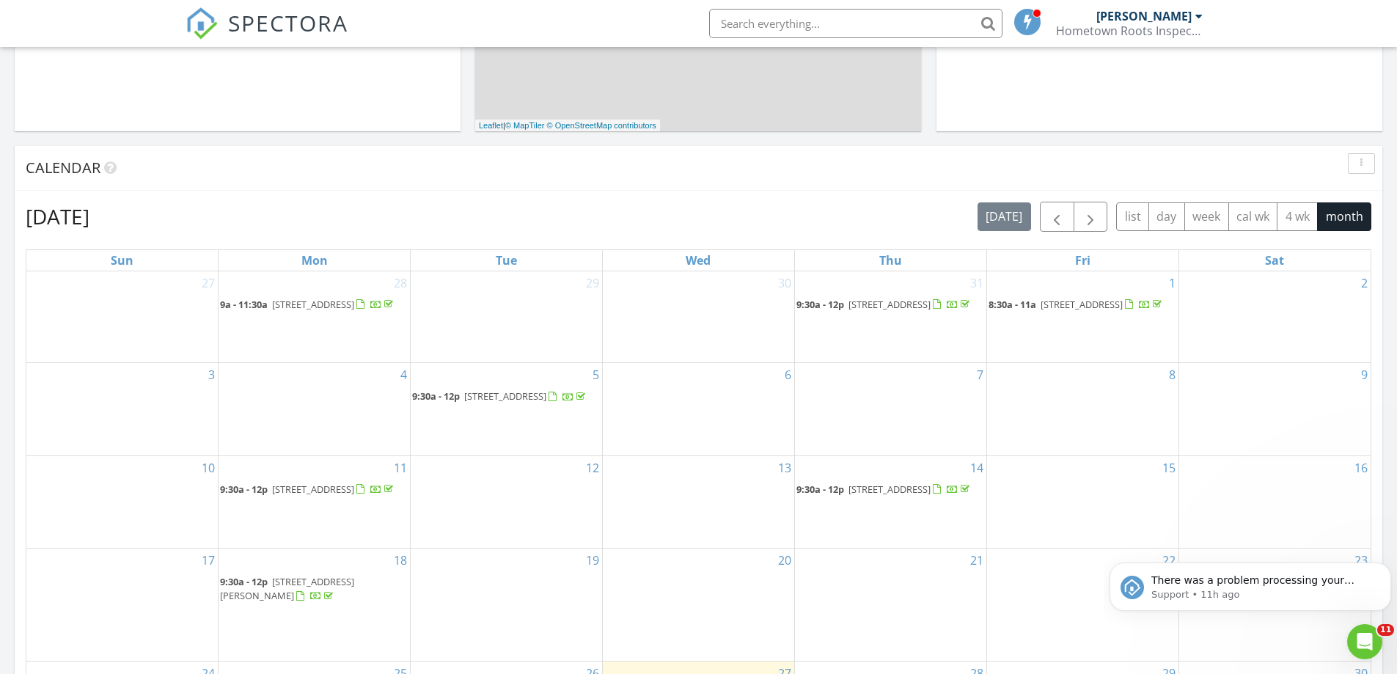
scroll to position [513, 0]
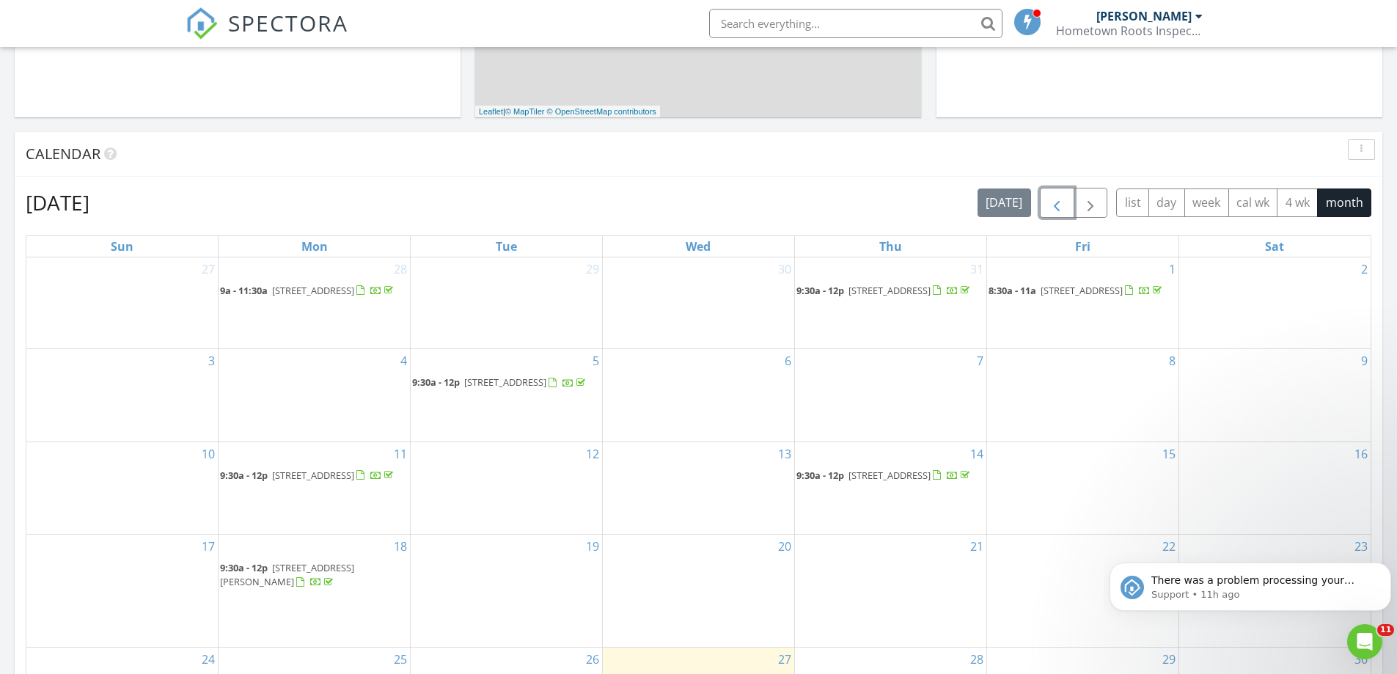
click at [1055, 205] on span "button" at bounding box center [1057, 203] width 18 height 18
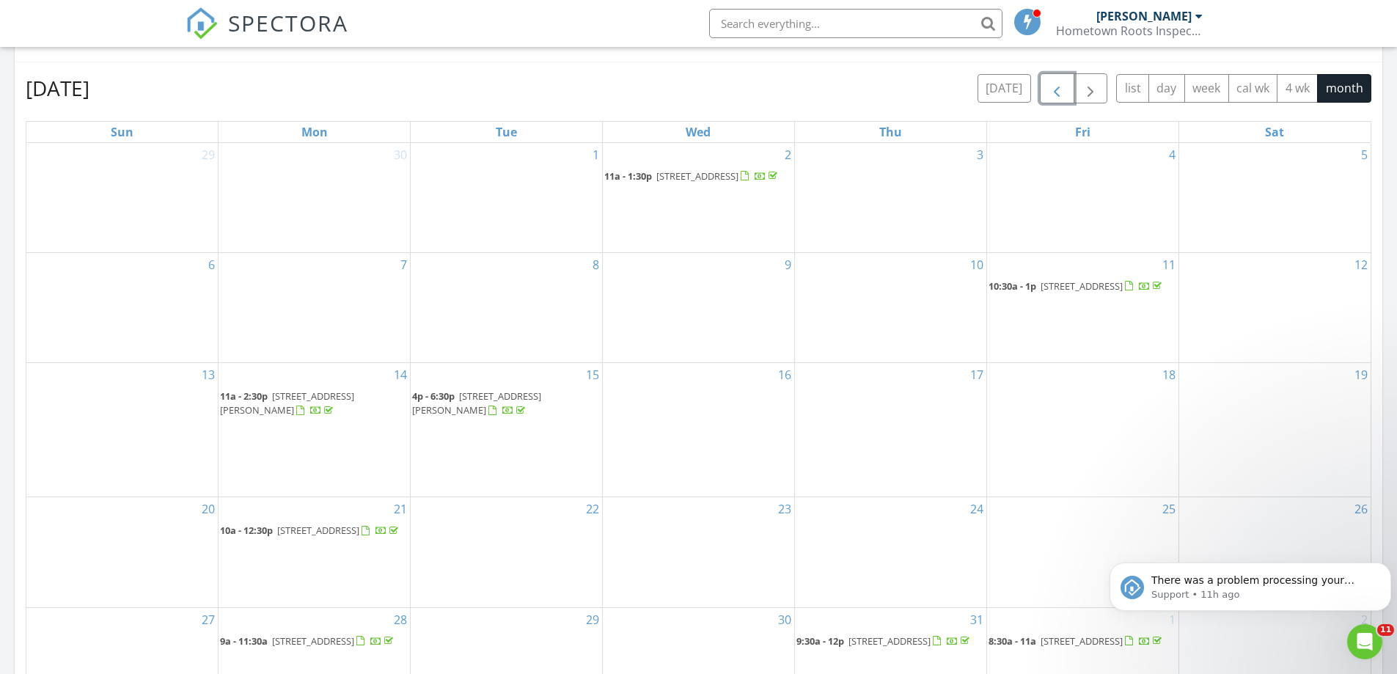
scroll to position [684, 0]
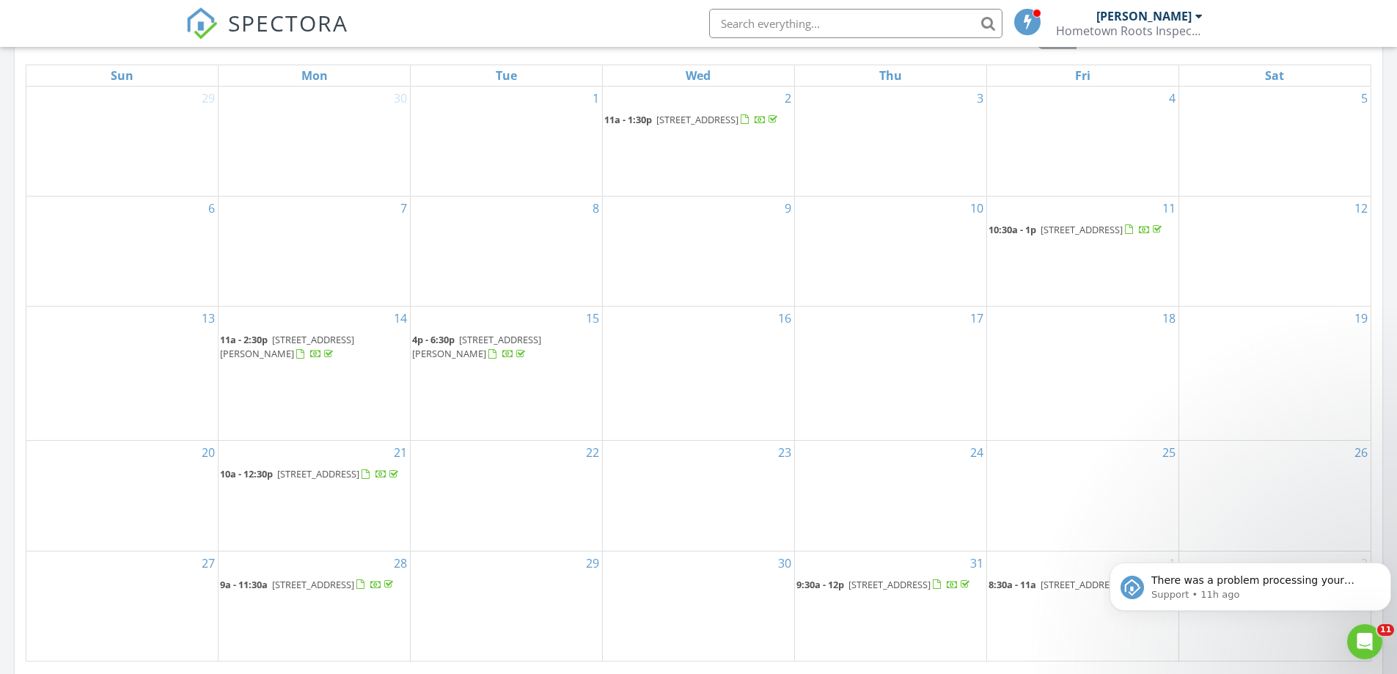
click at [321, 467] on span "222 Lime Ave, Omak 98841" at bounding box center [318, 473] width 82 height 13
